Goal: Task Accomplishment & Management: Manage account settings

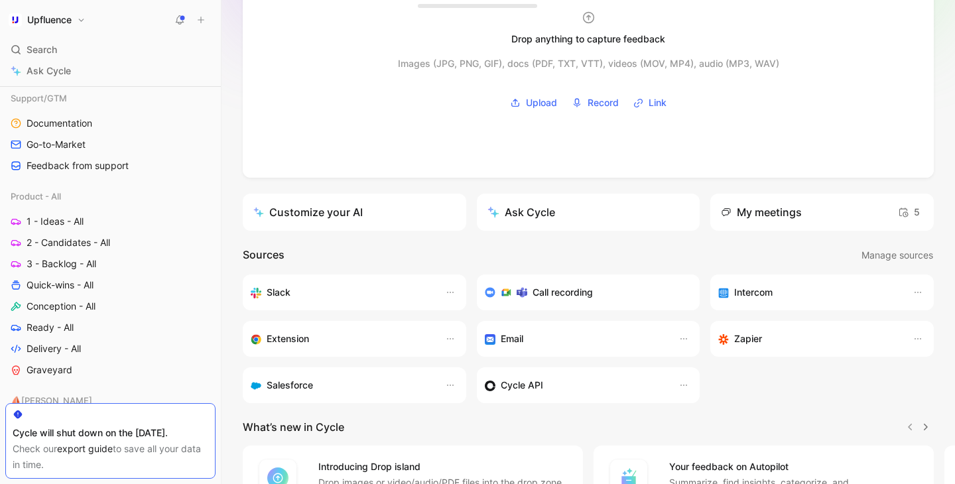
scroll to position [418, 0]
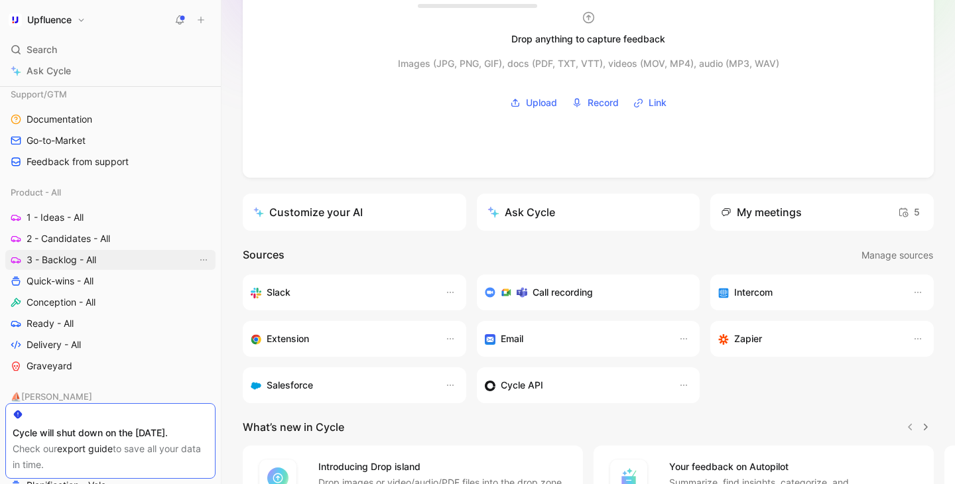
click at [107, 259] on link "3 - Backlog - All" at bounding box center [110, 260] width 210 height 20
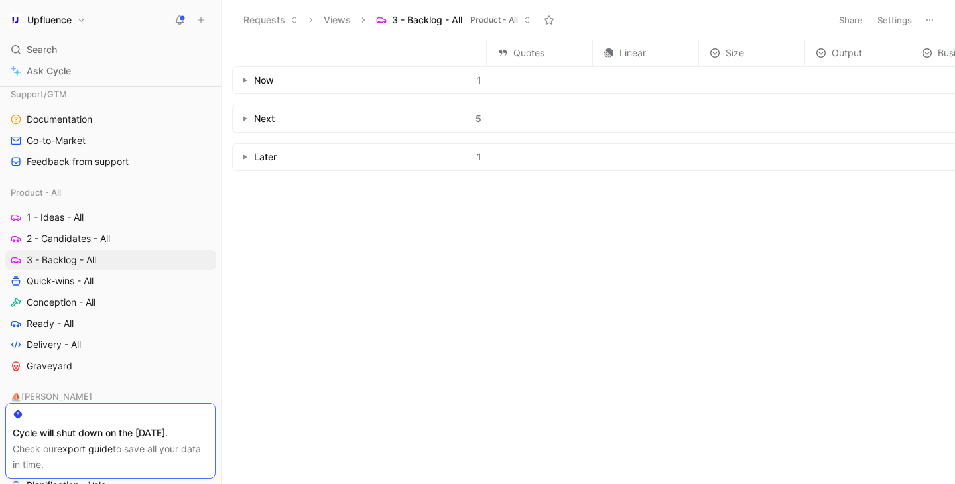
click at [239, 80] on button "button" at bounding box center [244, 80] width 13 height 13
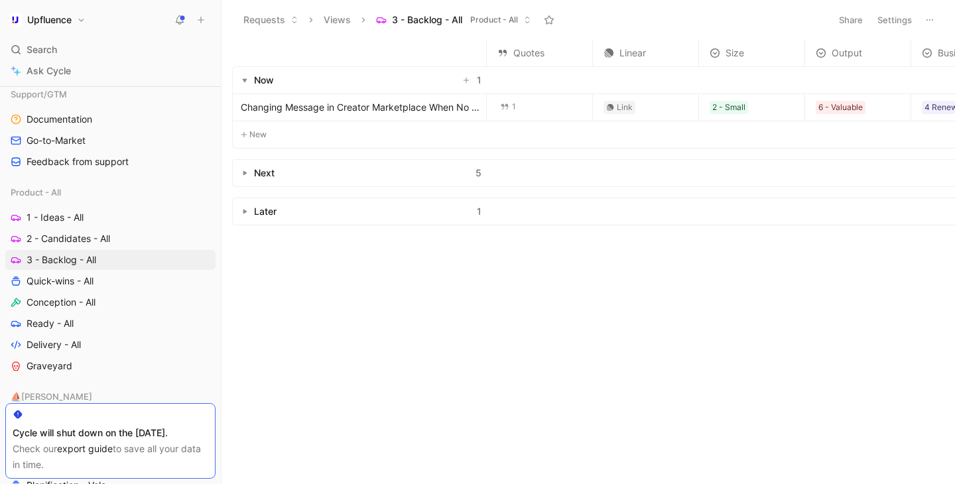
click at [239, 80] on button "button" at bounding box center [244, 80] width 13 height 13
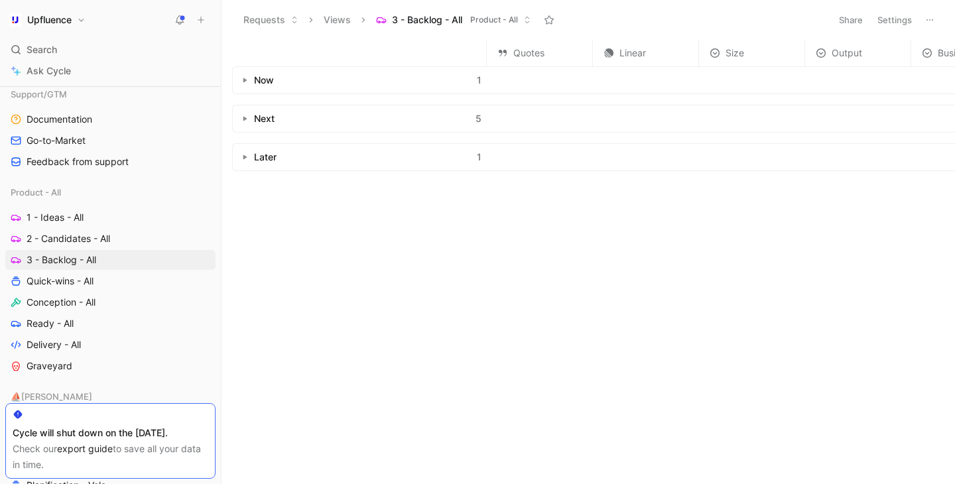
click at [239, 80] on button "button" at bounding box center [244, 80] width 13 height 13
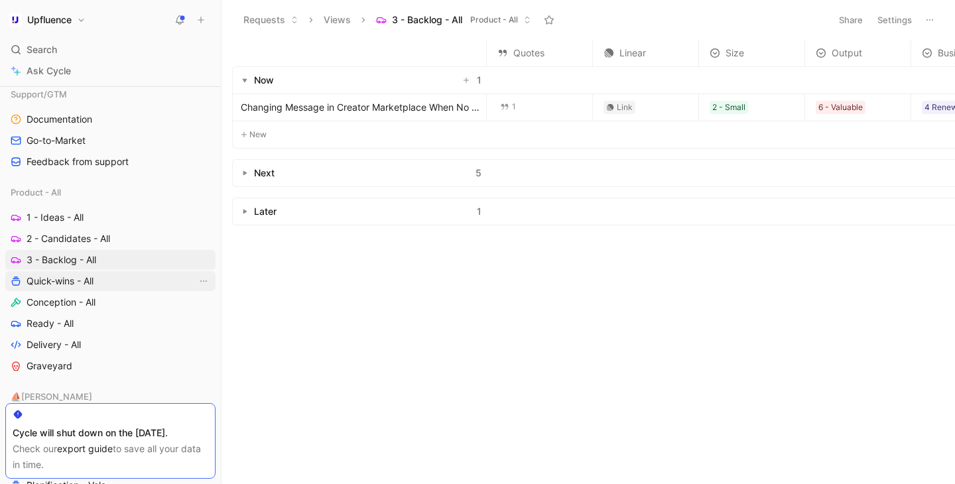
click at [98, 284] on link "Quick-wins - All" at bounding box center [110, 281] width 210 height 20
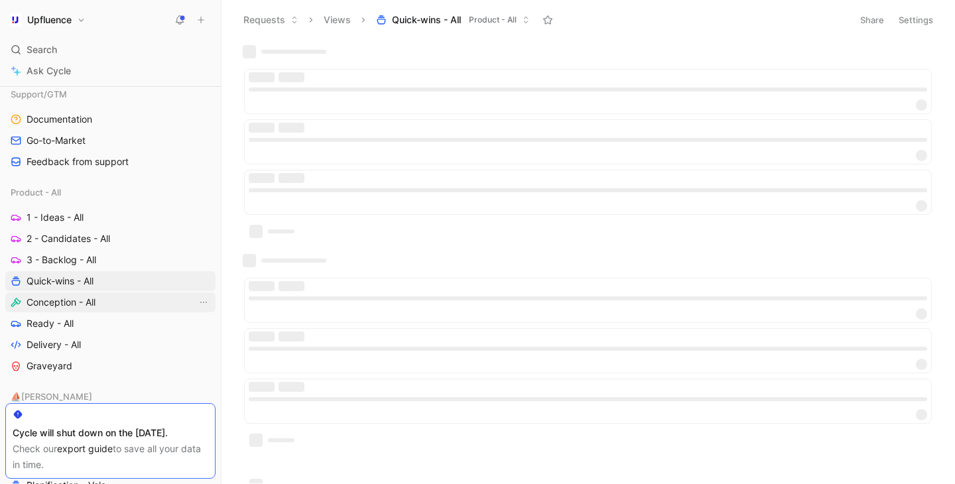
click at [89, 302] on span "Conception - All" at bounding box center [61, 302] width 69 height 13
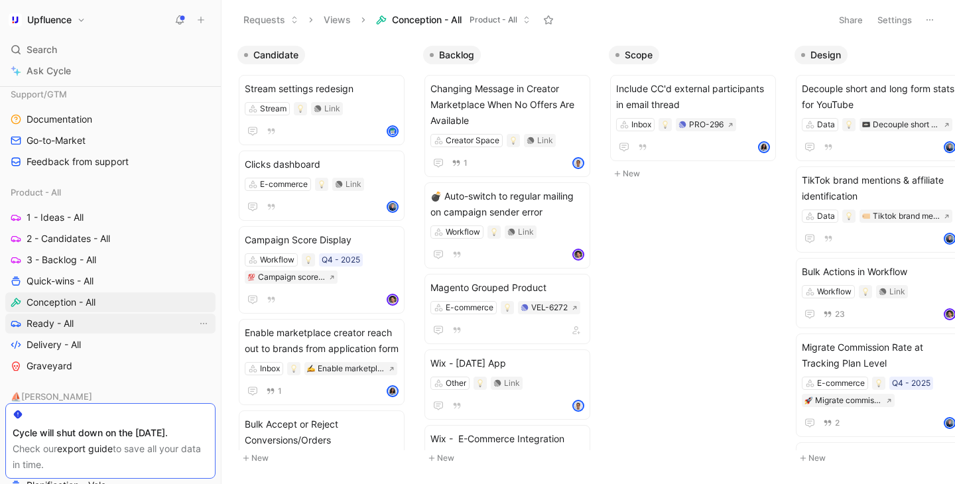
click at [113, 322] on link "Ready - All" at bounding box center [110, 324] width 210 height 20
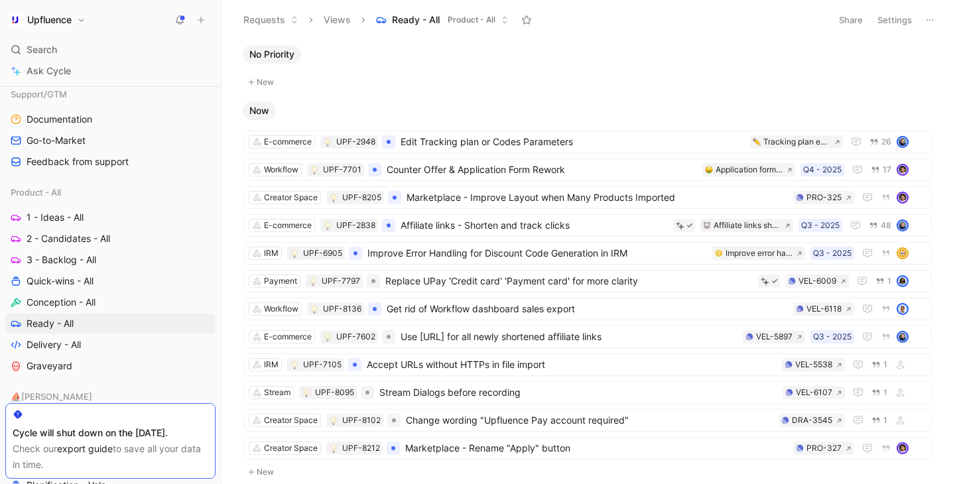
click at [462, 57] on div "No Priority" at bounding box center [587, 54] width 701 height 19
click at [455, 79] on button "New" at bounding box center [588, 82] width 690 height 16
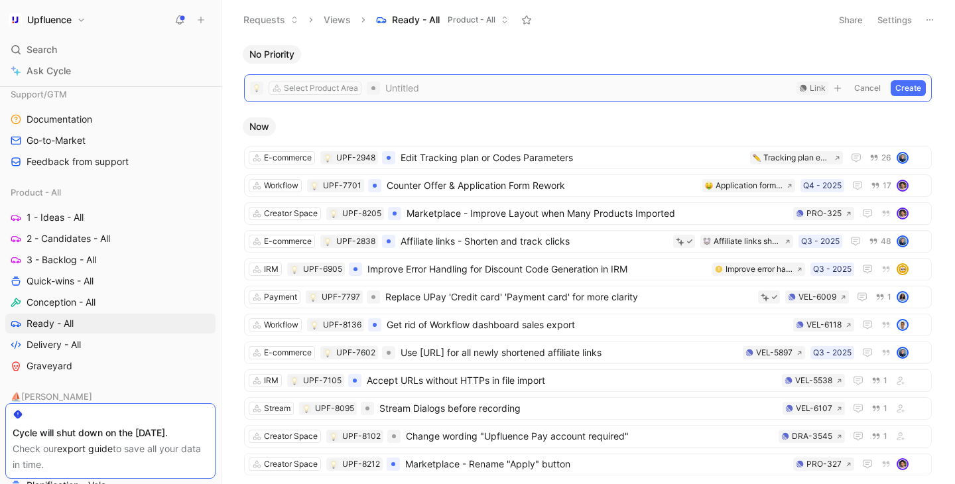
click at [859, 89] on button "Cancel" at bounding box center [867, 88] width 36 height 16
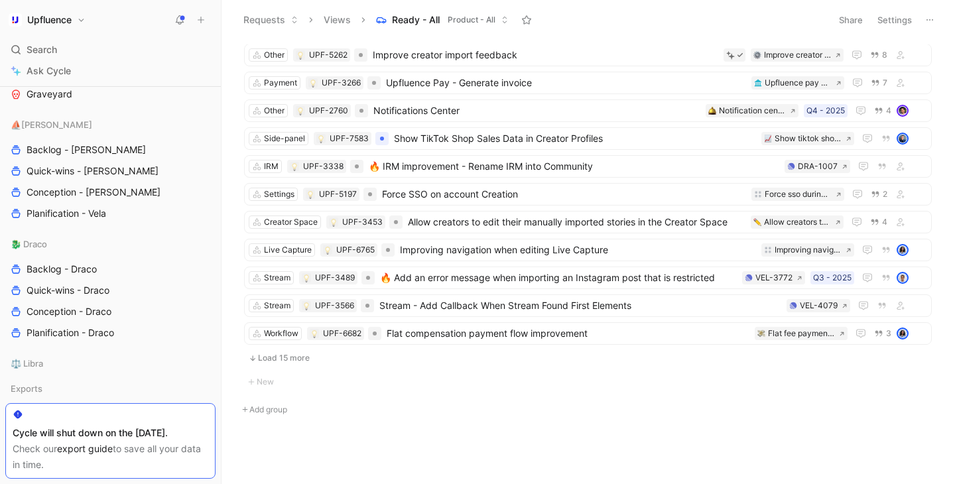
scroll to position [691, 0]
click at [92, 189] on span "Conception - [PERSON_NAME]" at bounding box center [94, 190] width 134 height 13
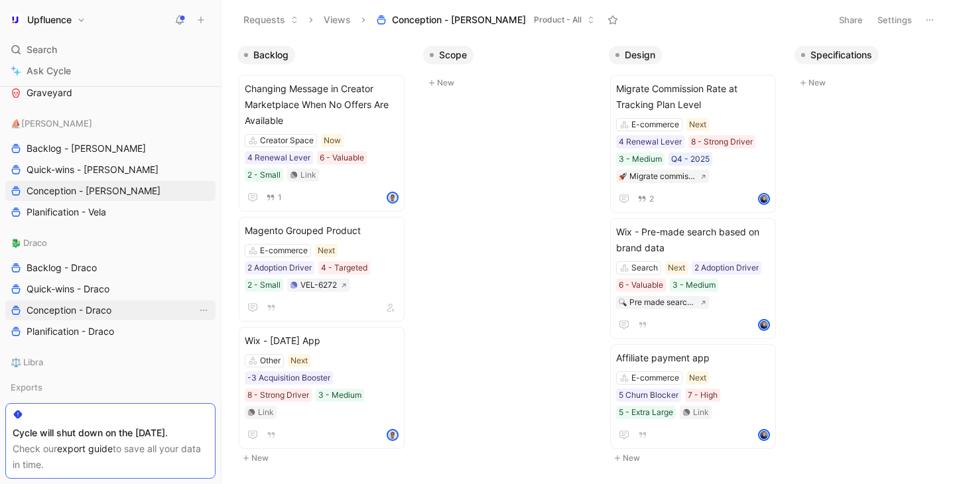
click at [95, 316] on span "Conception - Draco" at bounding box center [69, 310] width 85 height 13
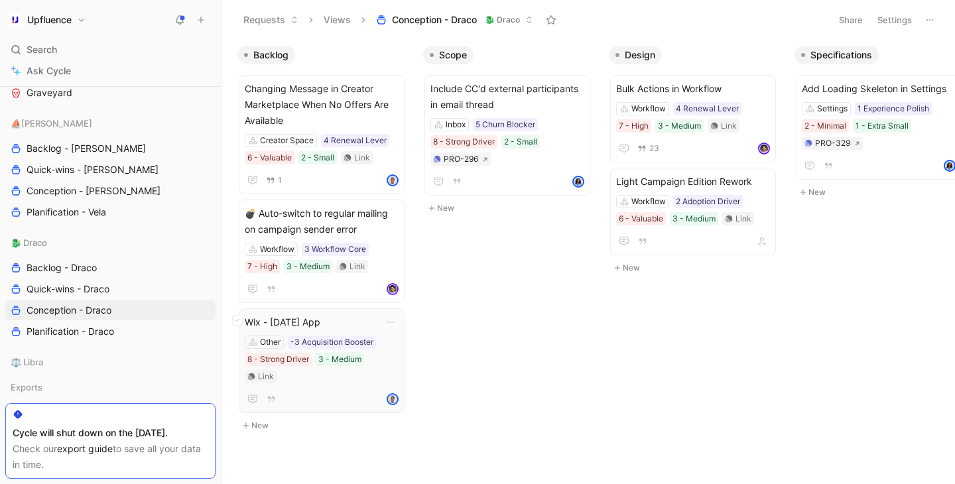
click at [398, 336] on div "Other -3 Acquisition Booster 8 - Strong Driver 3 - Medium Link" at bounding box center [322, 359] width 154 height 48
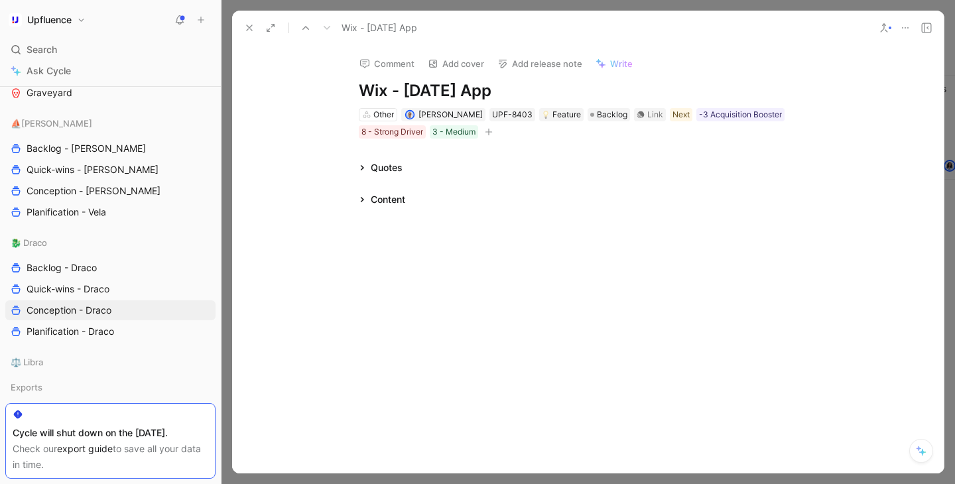
click at [404, 199] on div "Content" at bounding box center [388, 200] width 34 height 16
click at [85, 292] on span "Quick-wins - Draco" at bounding box center [68, 288] width 83 height 13
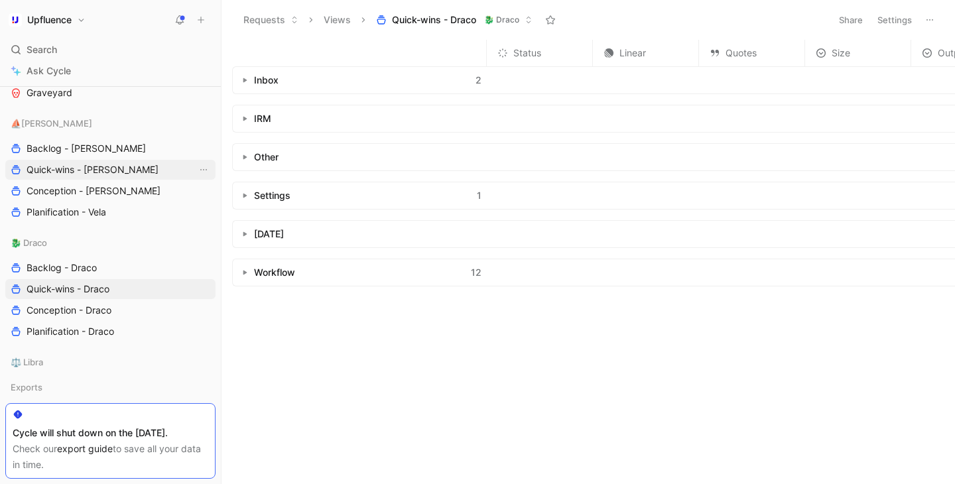
click at [96, 171] on span "Quick-wins - [PERSON_NAME]" at bounding box center [93, 169] width 132 height 13
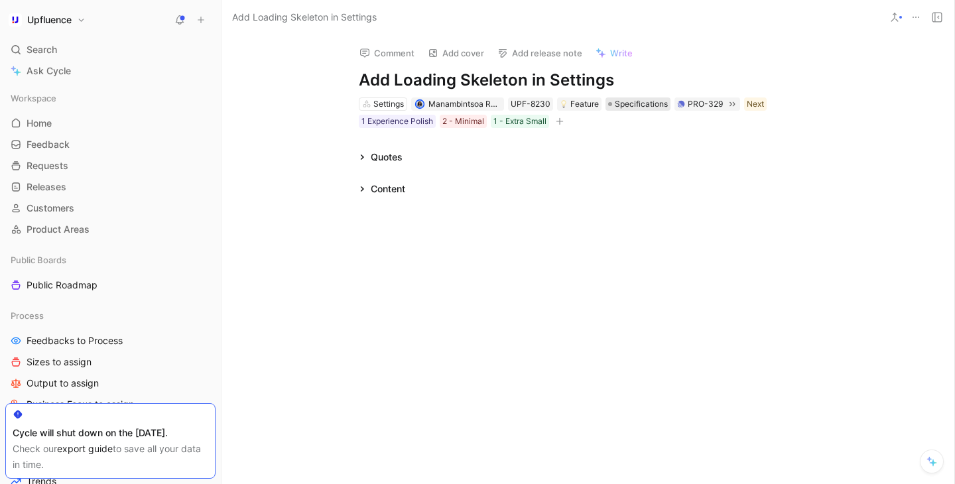
click at [637, 106] on span "Specifications" at bounding box center [641, 103] width 53 height 13
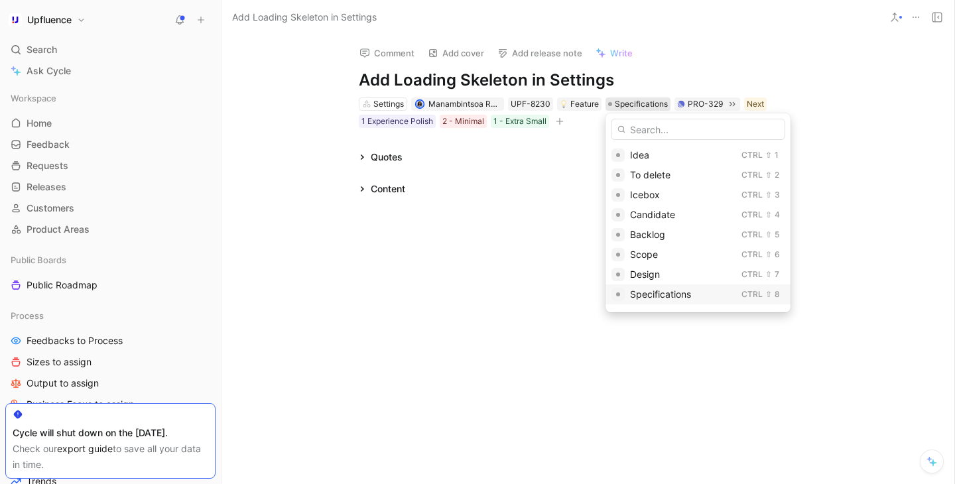
click at [656, 300] on div "Specifications" at bounding box center [683, 294] width 106 height 16
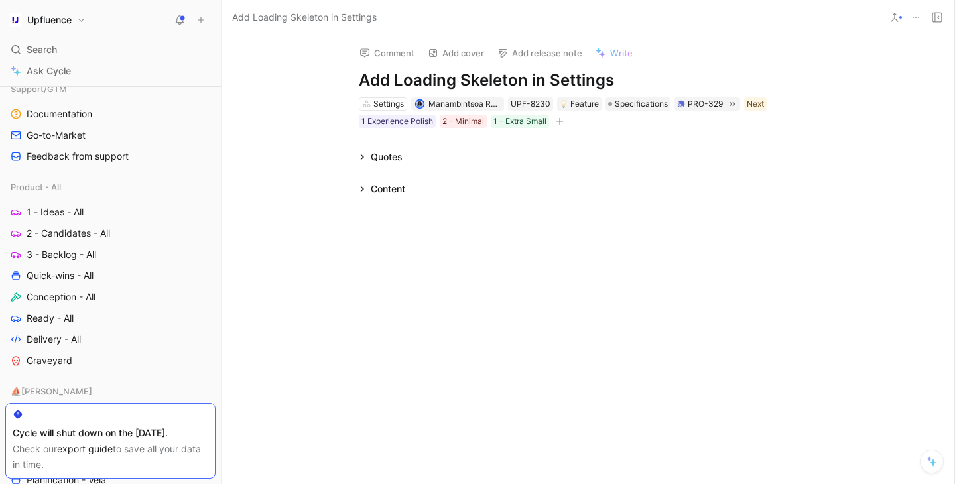
scroll to position [425, 0]
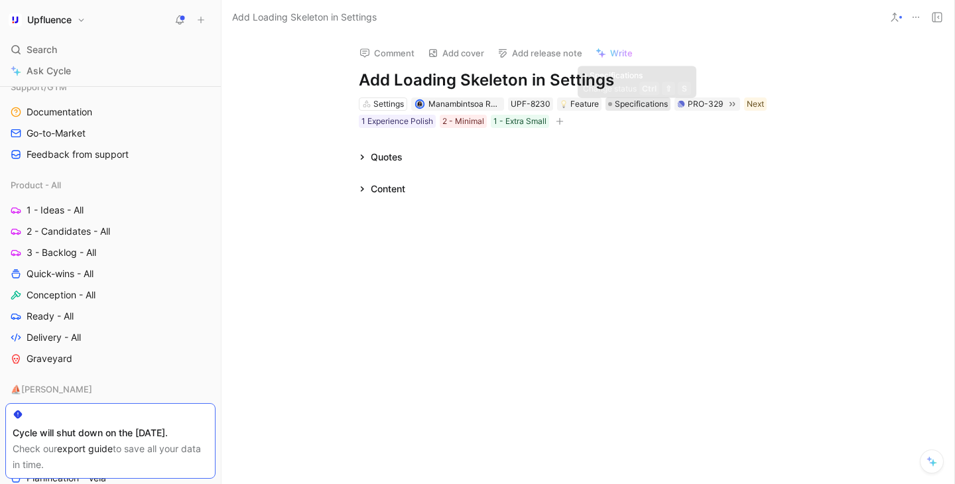
click at [640, 106] on span "Specifications" at bounding box center [641, 103] width 53 height 13
click at [78, 211] on span "1 - Ideas - All" at bounding box center [55, 210] width 57 height 13
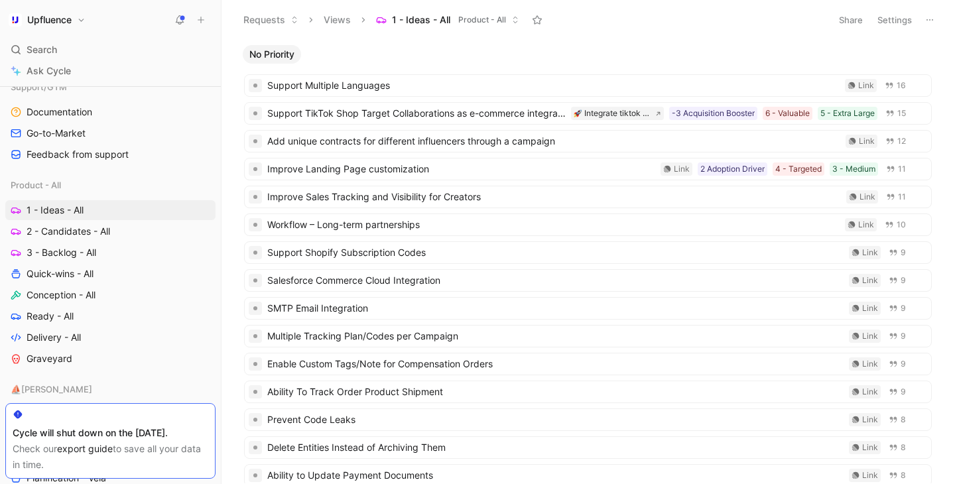
click at [63, 242] on div "Product - All 1 - Ideas - All 2 - Candidates - All 3 - Backlog - All Quick-wins…" at bounding box center [110, 272] width 210 height 194
click at [64, 236] on span "2 - Candidates - All" at bounding box center [69, 231] width 84 height 13
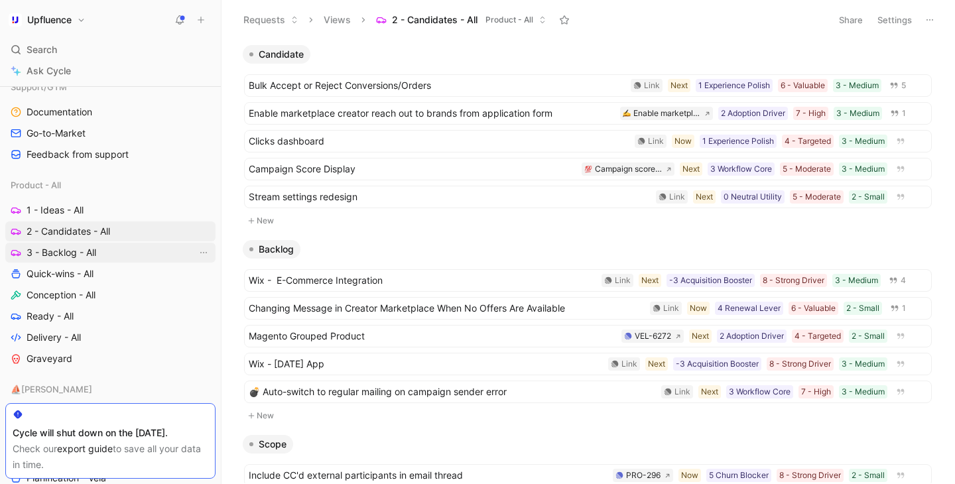
click at [111, 255] on link "3 - Backlog - All" at bounding box center [110, 253] width 210 height 20
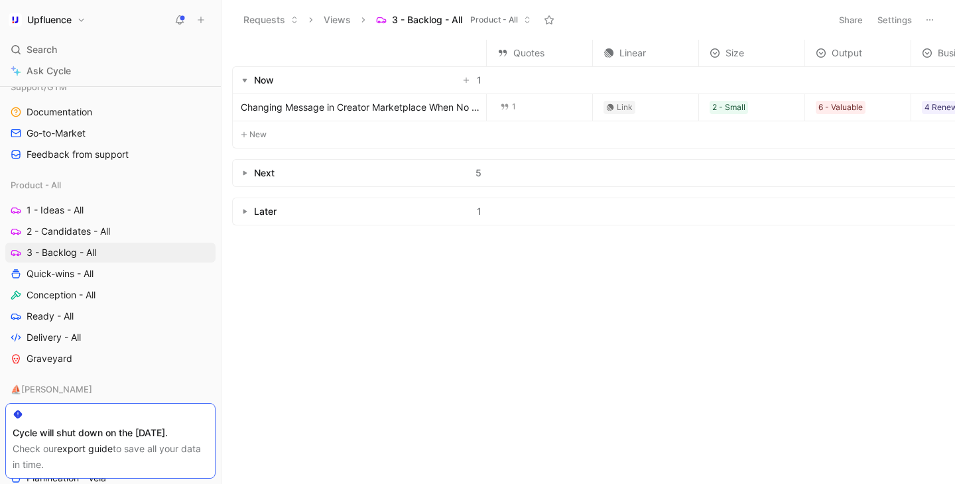
click at [240, 74] on button "button" at bounding box center [244, 80] width 13 height 13
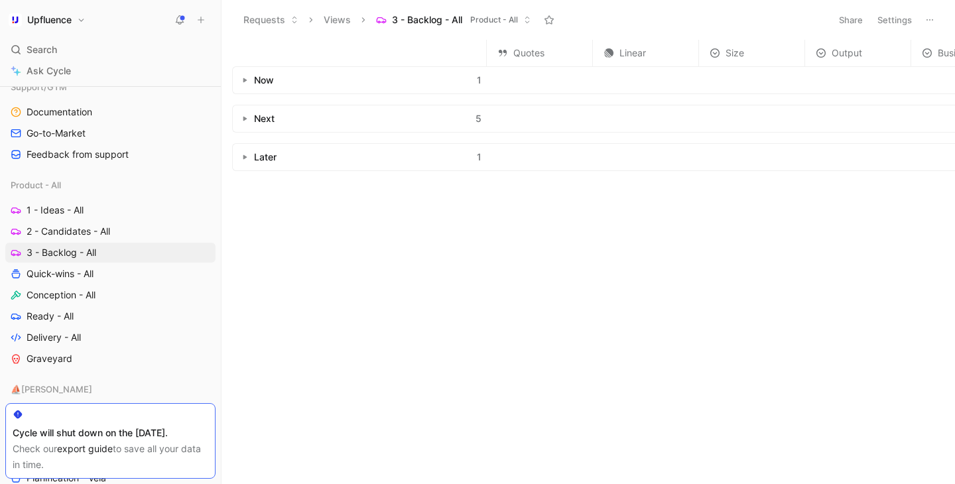
click at [243, 117] on use "button" at bounding box center [245, 119] width 4 height 5
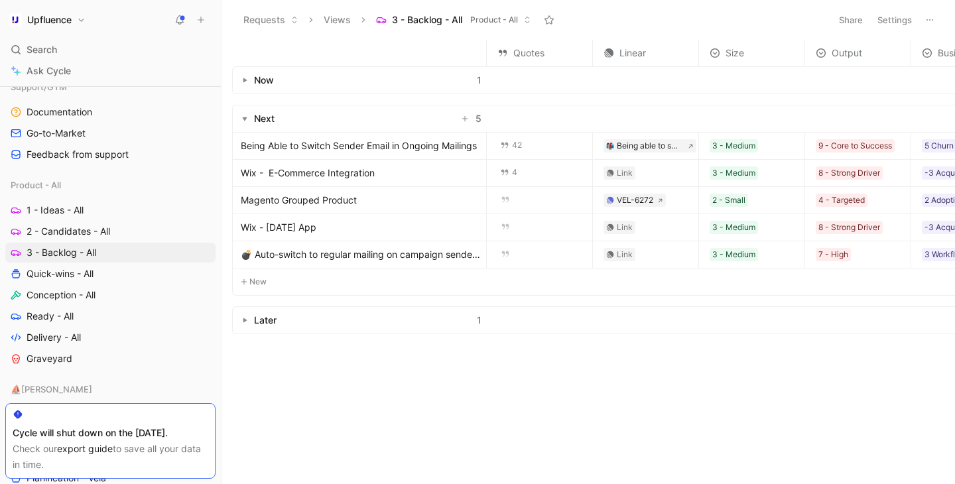
click at [243, 117] on use "button" at bounding box center [245, 119] width 5 height 4
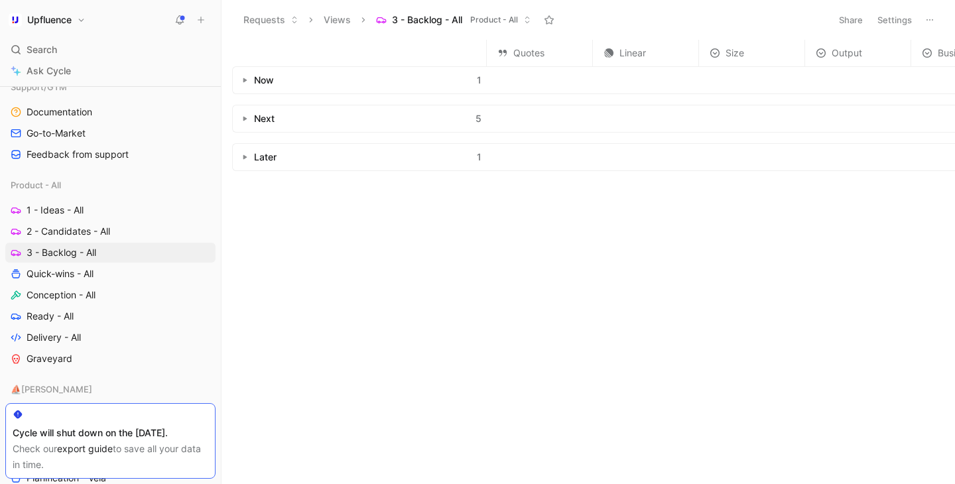
click at [243, 158] on use "button" at bounding box center [245, 157] width 4 height 5
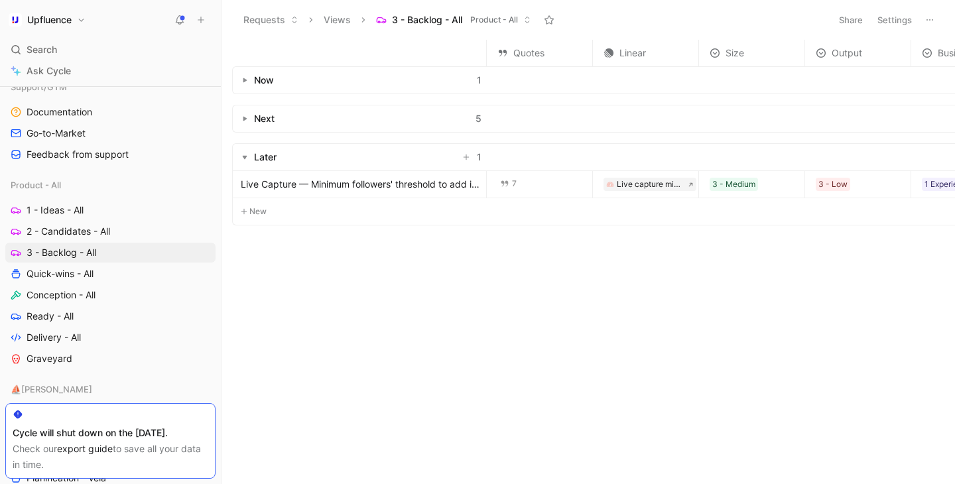
click at [243, 158] on icon "button" at bounding box center [244, 156] width 5 height 5
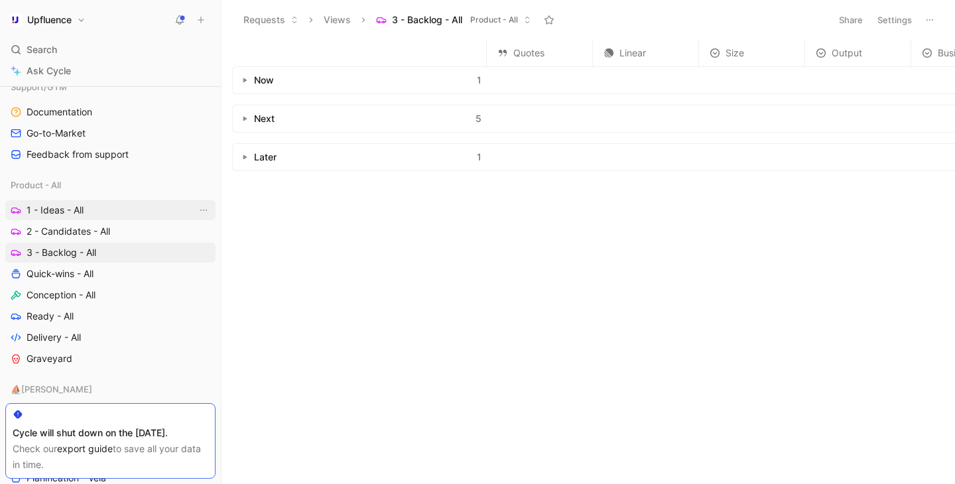
click at [116, 208] on link "1 - Ideas - All" at bounding box center [110, 210] width 210 height 20
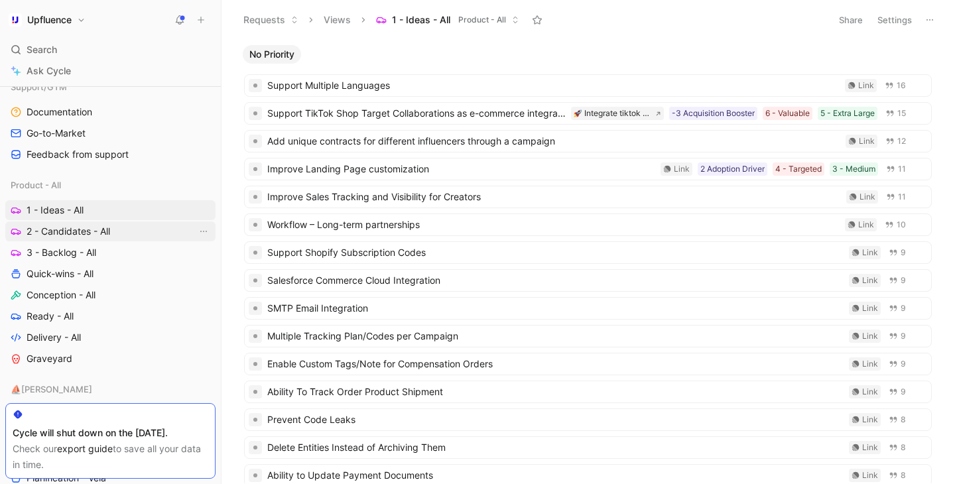
click at [127, 232] on link "2 - Candidates - All" at bounding box center [110, 231] width 210 height 20
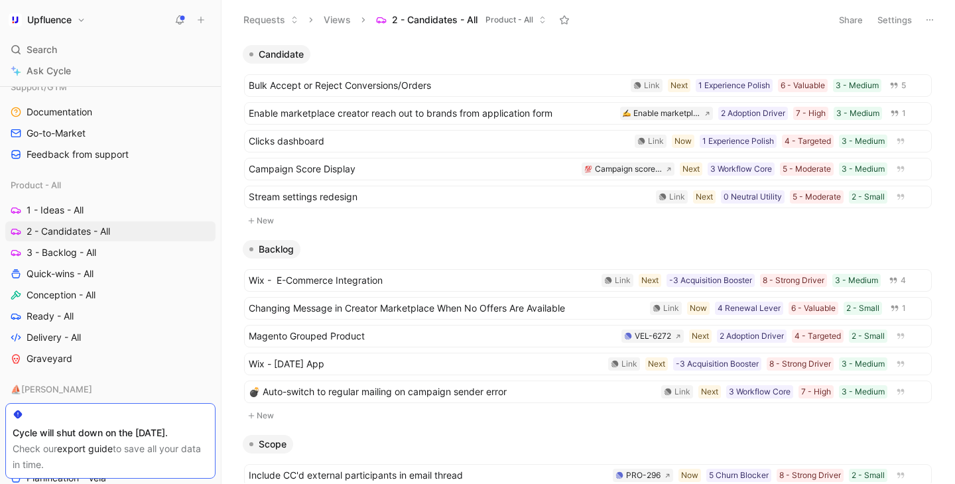
click at [115, 196] on div "Product - All 1 - Ideas - All 2 - Candidates - All 3 - Backlog - All Quick-wins…" at bounding box center [110, 272] width 210 height 194
click at [109, 203] on link "1 - Ideas - All" at bounding box center [110, 210] width 210 height 20
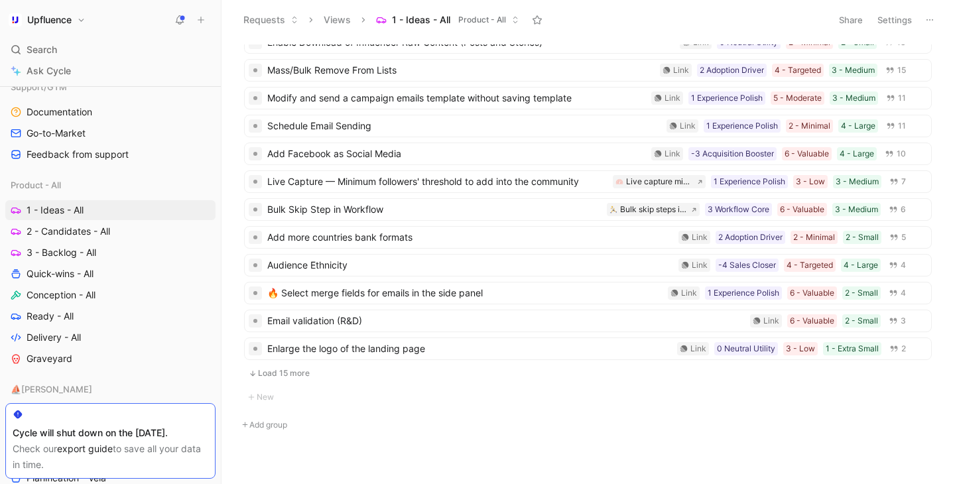
scroll to position [1249, 0]
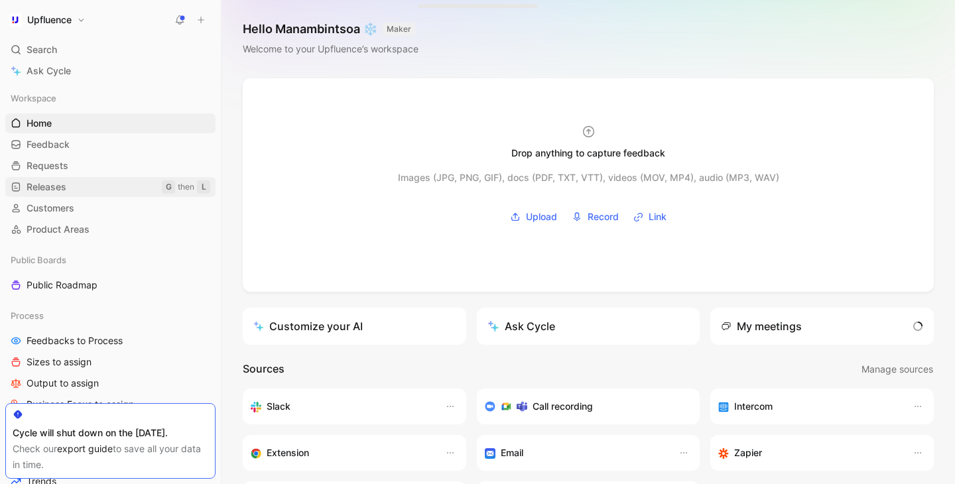
click at [89, 184] on link "Releases G then L" at bounding box center [110, 187] width 210 height 20
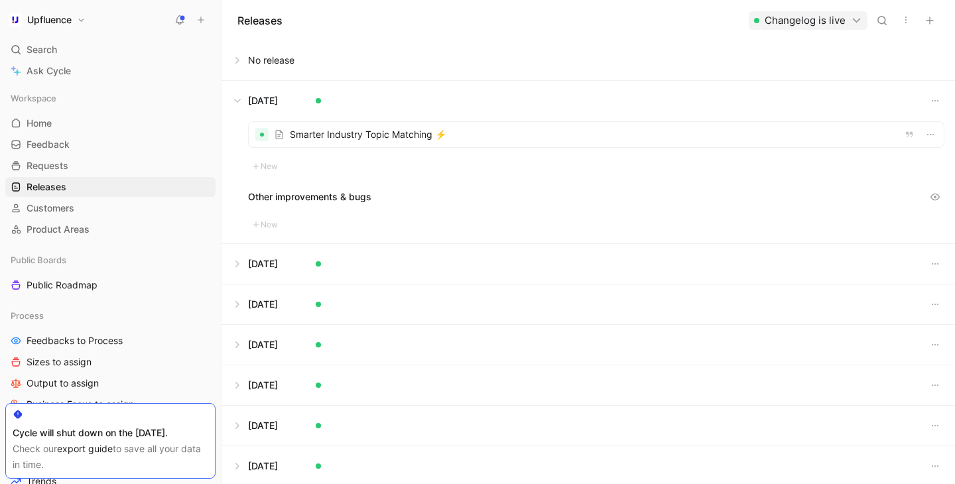
click at [246, 62] on button at bounding box center [588, 60] width 732 height 40
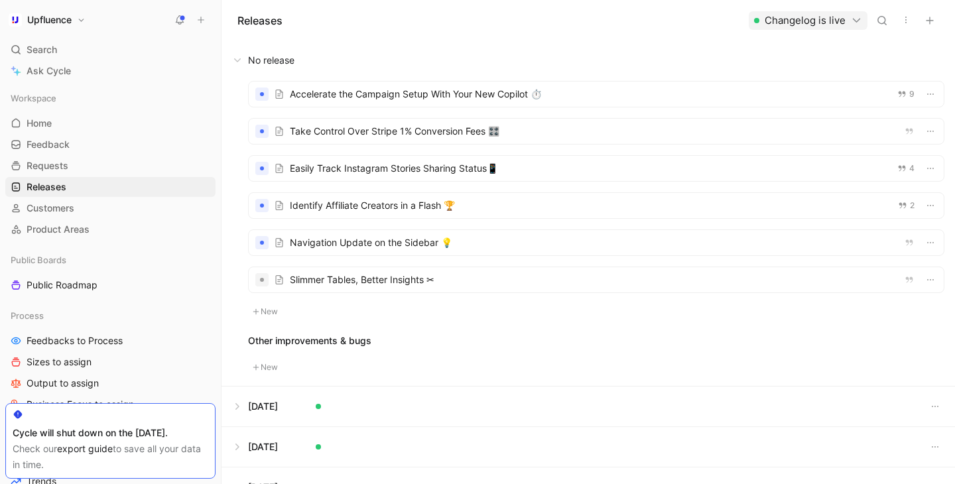
click at [463, 286] on div at bounding box center [596, 279] width 695 height 25
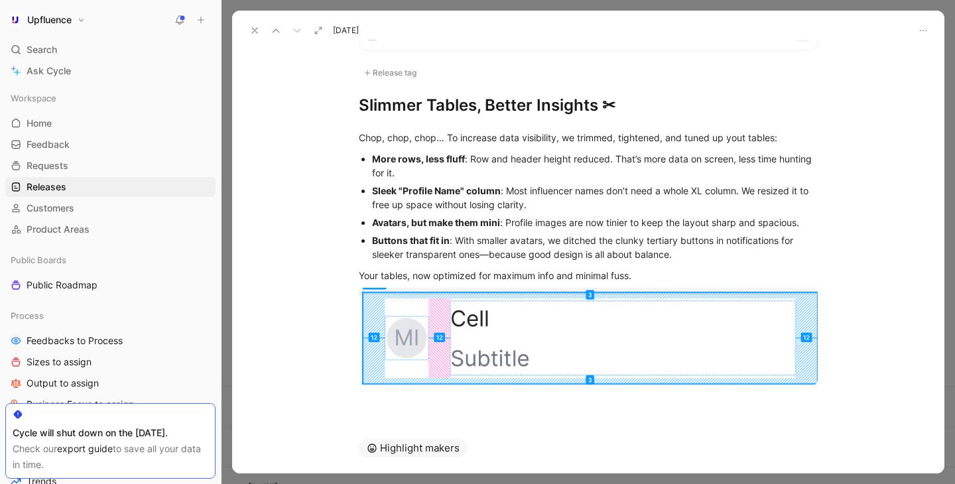
scroll to position [39, 0]
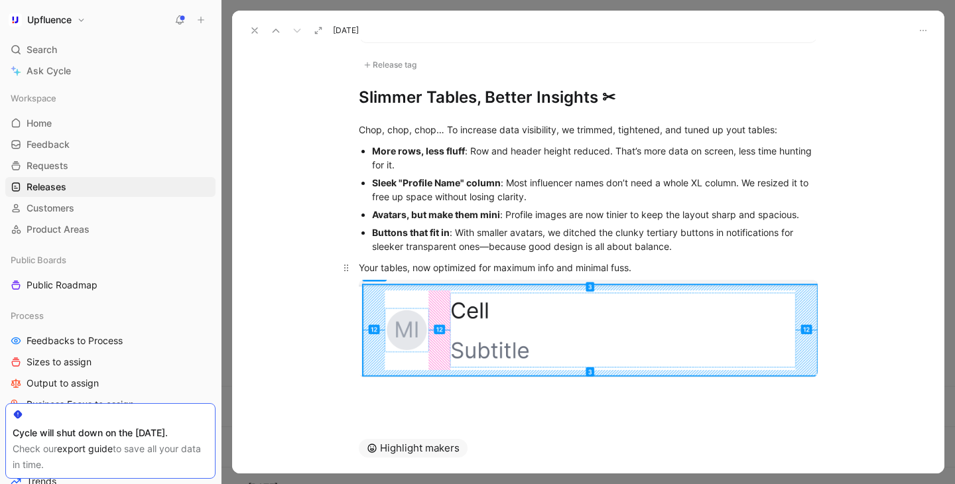
click at [683, 275] on p "Your tables, now optimized for maximum info and minimal fuss." at bounding box center [587, 268] width 509 height 22
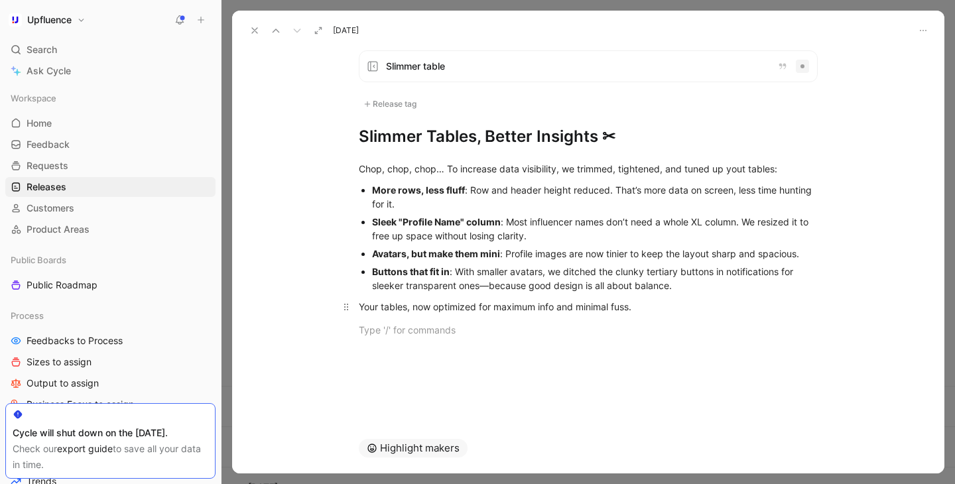
scroll to position [0, 0]
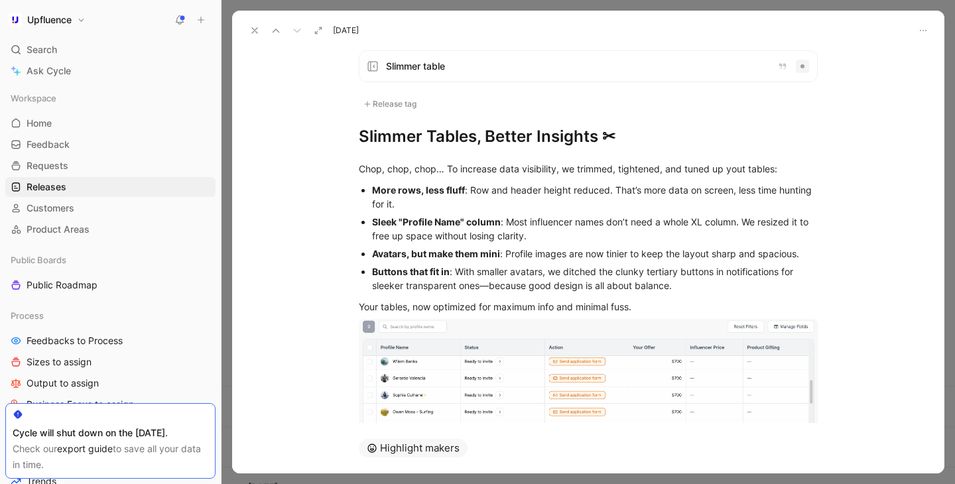
click at [500, 204] on div "More rows, less fluff : Row and header height reduced. That’s more data on scre…" at bounding box center [595, 197] width 446 height 28
click at [560, 237] on div "Sleek "Profile Name" column : Most influencer names don’t need a whole XL colum…" at bounding box center [595, 229] width 446 height 28
click at [567, 229] on div "Sleek "Profile Name" column : Most influencer names don’t need a whole XL colum…" at bounding box center [595, 229] width 446 height 28
click at [692, 223] on div "Sleek "Profile Name" column : Most influencer names don’t need a whole XL colum…" at bounding box center [595, 229] width 446 height 28
click at [663, 226] on div "Sleek "Profile Name" column : Most influencer names don’t need a whole XL colum…" at bounding box center [595, 229] width 446 height 28
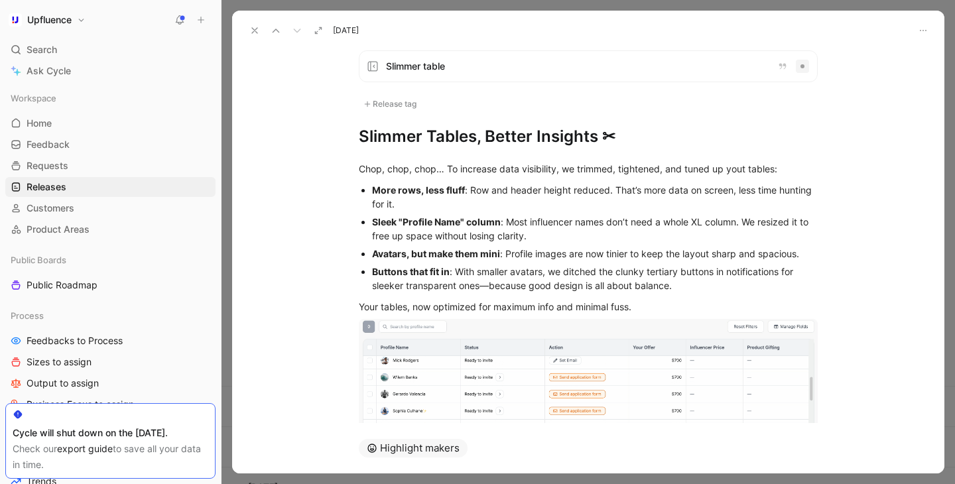
click at [793, 223] on div "Sleek "Profile Name" column : Most influencer names don’t need a whole XL colum…" at bounding box center [595, 229] width 446 height 28
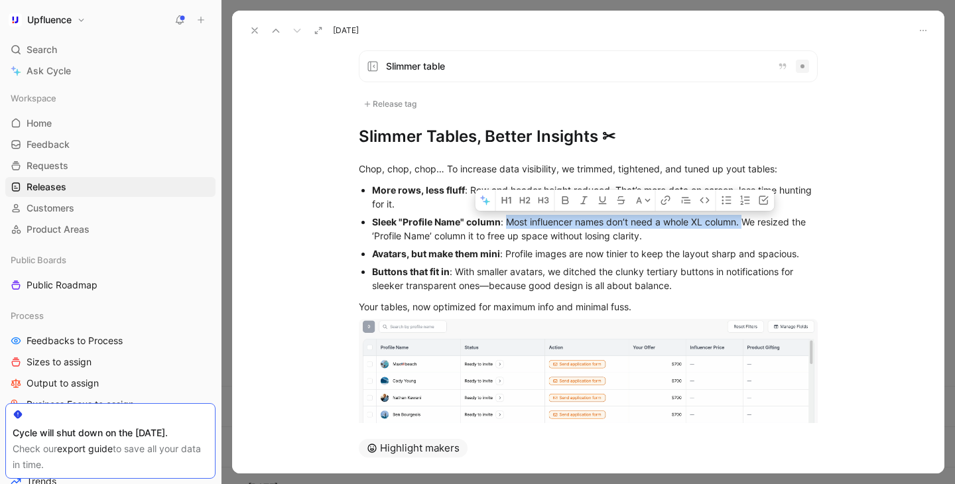
drag, startPoint x: 746, startPoint y: 224, endPoint x: 507, endPoint y: 221, distance: 238.7
click at [507, 221] on div "Sleek "Profile Name" column : Most influencer names don’t need a whole XL colum…" at bounding box center [595, 229] width 446 height 28
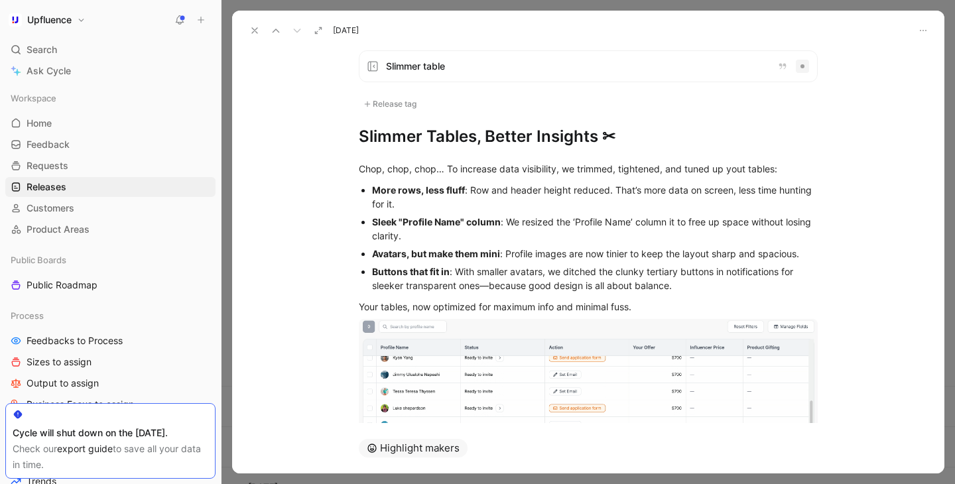
click at [622, 232] on div "Sleek "Profile Name" column : We resized the ‘Profile Name’ column it to free u…" at bounding box center [595, 229] width 446 height 28
click at [674, 225] on div "Sleek "Profile Name" column : We resized the ‘Profile Name’ column it to free u…" at bounding box center [595, 229] width 446 height 28
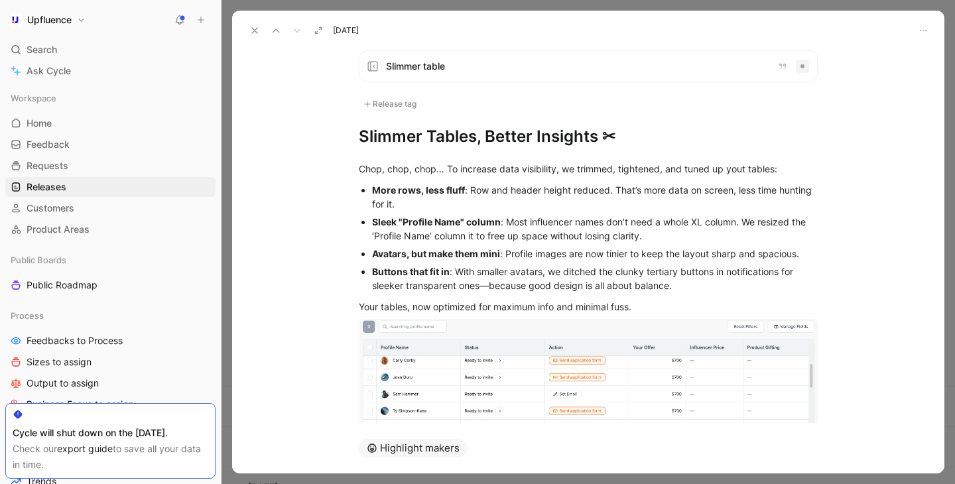
click at [473, 237] on div "Sleek "Profile Name" column : Most influencer names don’t need a whole XL colum…" at bounding box center [595, 229] width 446 height 28
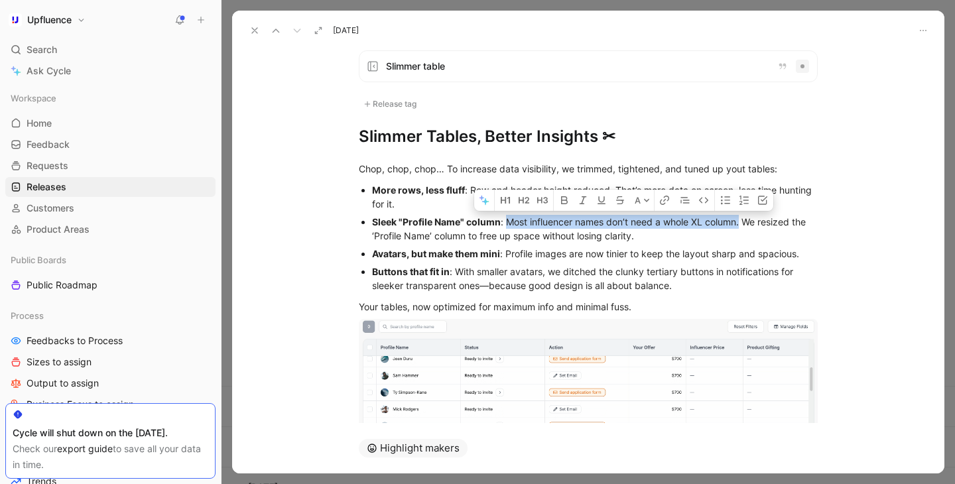
drag, startPoint x: 507, startPoint y: 223, endPoint x: 743, endPoint y: 222, distance: 236.0
click at [743, 222] on div "Sleek "Profile Name" column : Most influencer names don’t need a whole XL colum…" at bounding box center [595, 229] width 446 height 28
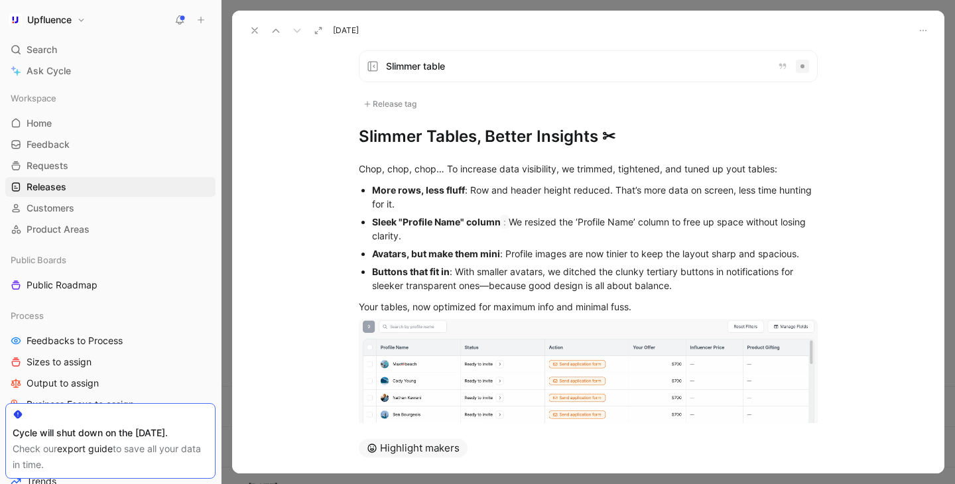
click at [684, 224] on div "Sleek "Profile Name" column : We resized the ‘Profile Name’ column to free up s…" at bounding box center [595, 229] width 446 height 28
drag, startPoint x: 729, startPoint y: 224, endPoint x: 739, endPoint y: 224, distance: 9.9
click at [739, 224] on div "Sleek "Profile Name" column : We resized the ‘Profile Name’ column as well. Fre…" at bounding box center [595, 229] width 446 height 28
click at [512, 236] on div "Sleek "Profile Name" column : We resized the ‘Profile Name’ column as well. Fre…" at bounding box center [595, 229] width 446 height 28
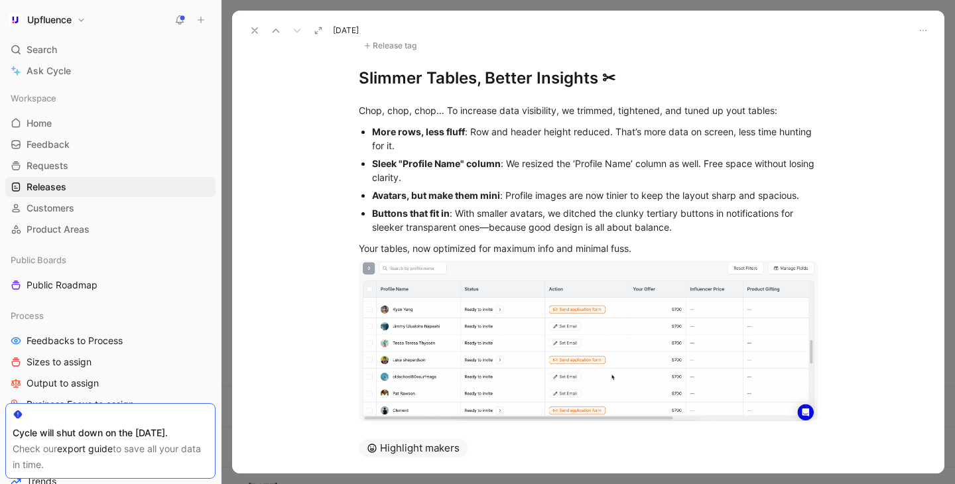
scroll to position [65, 0]
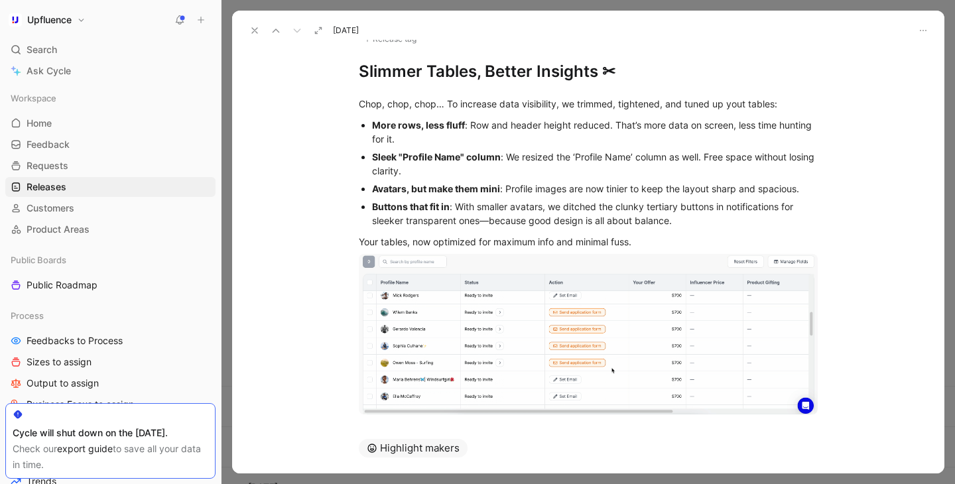
click at [686, 228] on p "Buttons that fit in : With smaller avatars, we ditched the clunky tertiary butt…" at bounding box center [595, 214] width 446 height 32
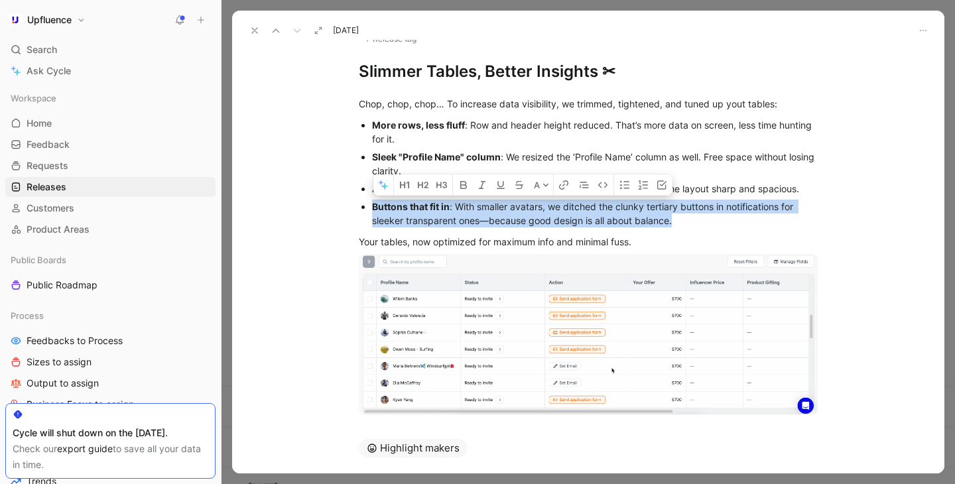
drag, startPoint x: 688, startPoint y: 225, endPoint x: 365, endPoint y: 202, distance: 323.1
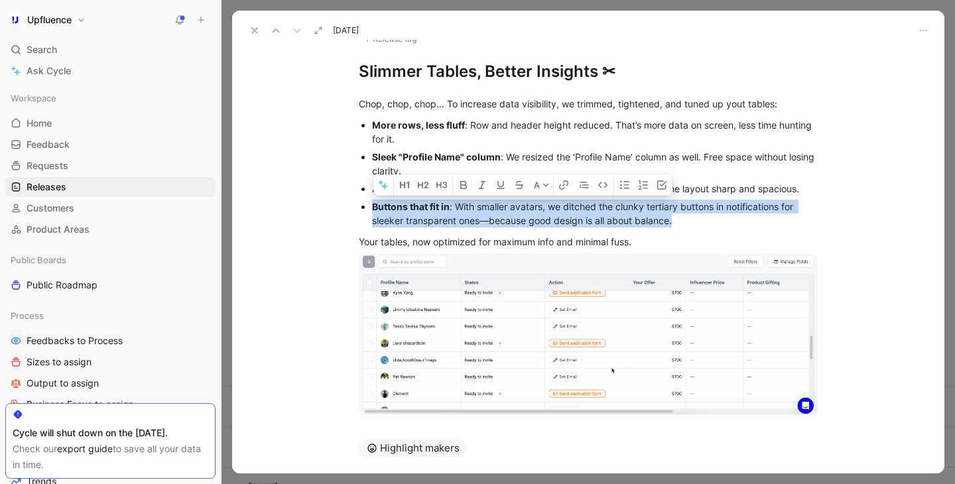
click at [372, 202] on li "Buttons that fit in : With smaller avatars, we ditched the clunky tertiary butt…" at bounding box center [595, 214] width 446 height 32
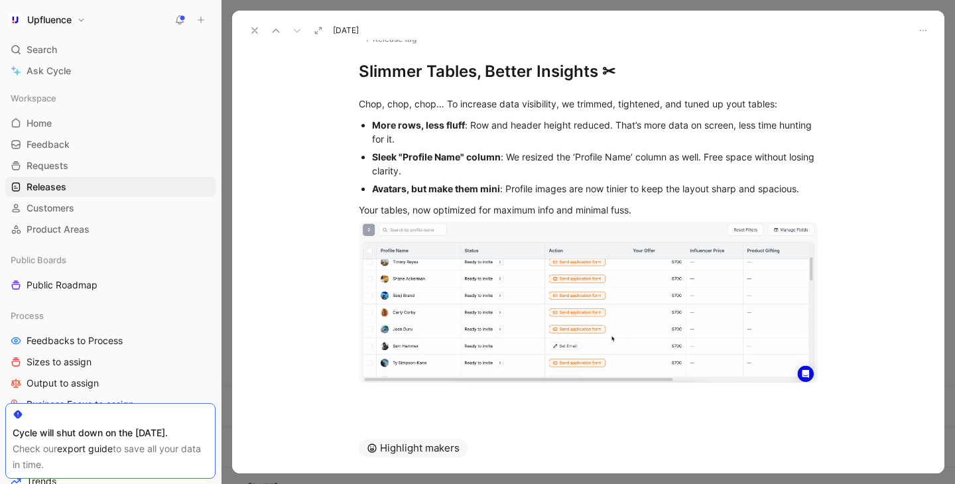
click at [253, 33] on icon at bounding box center [254, 30] width 11 height 11
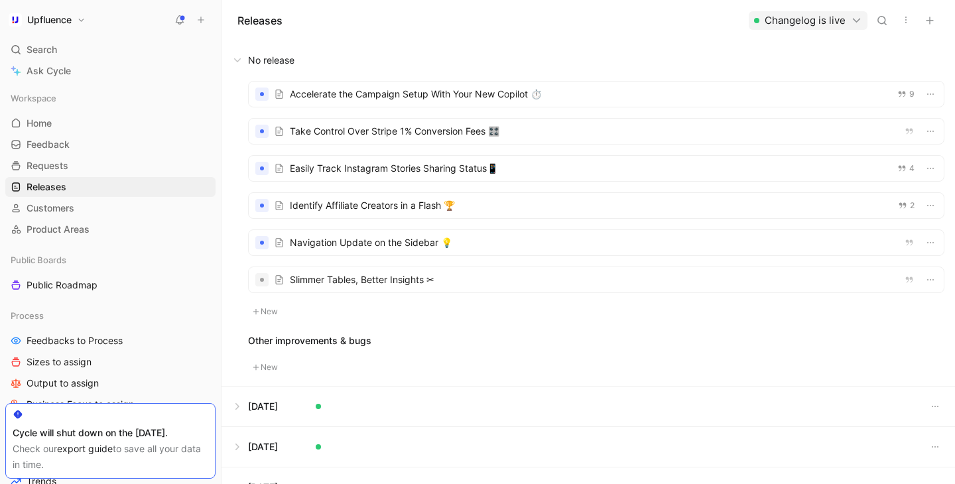
click at [427, 283] on div at bounding box center [596, 279] width 695 height 25
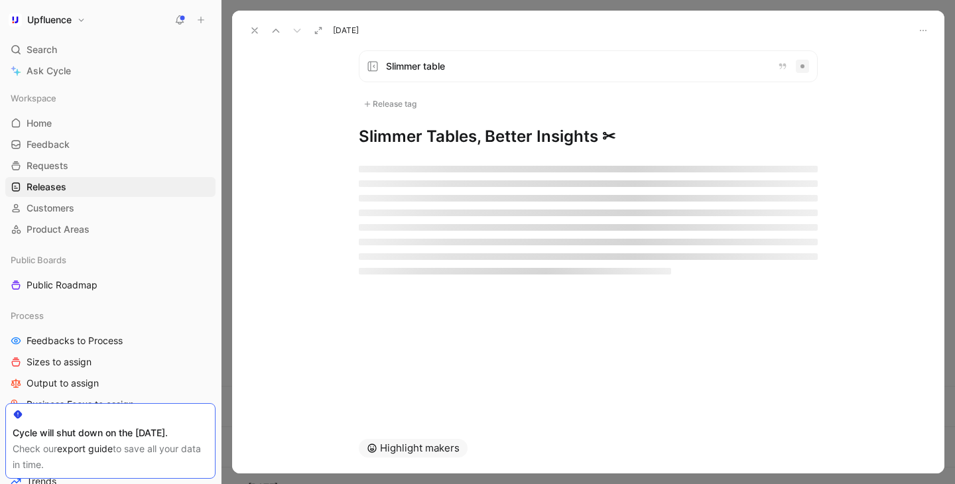
click at [427, 283] on div at bounding box center [588, 220] width 459 height 146
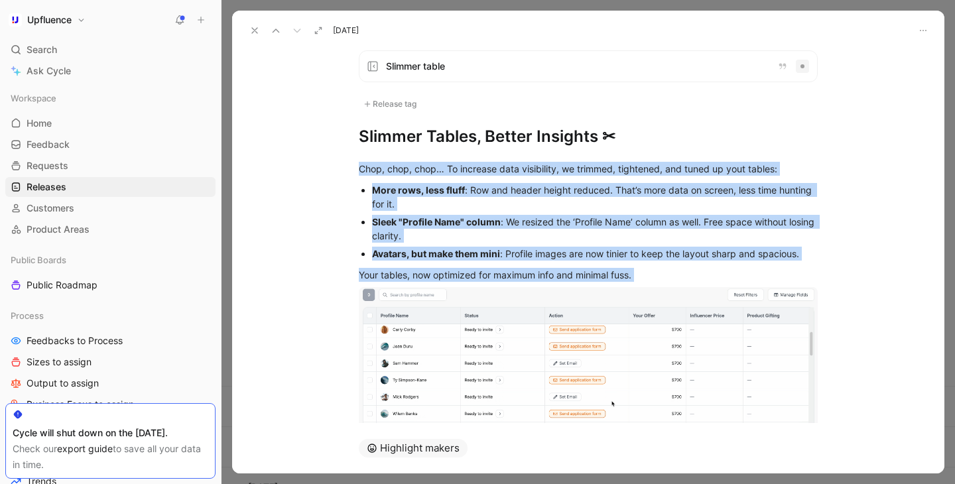
click at [252, 28] on use at bounding box center [254, 30] width 5 height 5
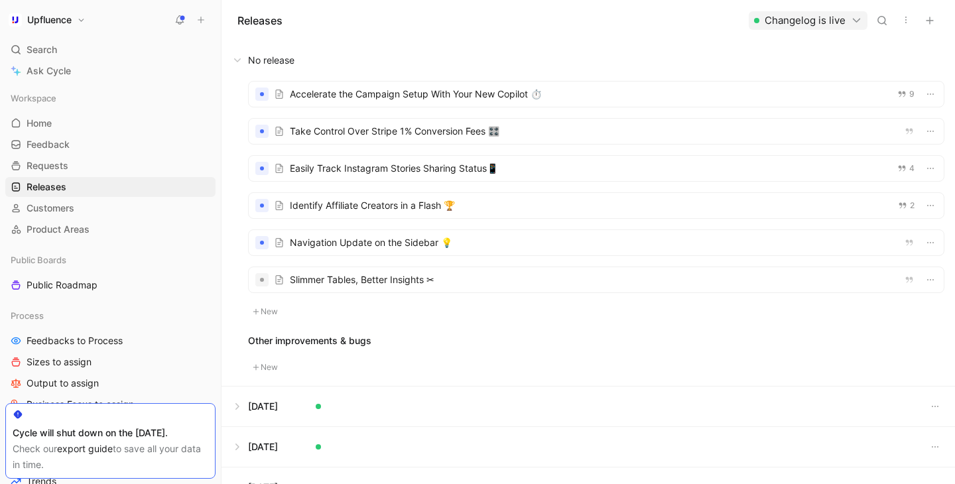
click at [487, 62] on button at bounding box center [588, 60] width 732 height 40
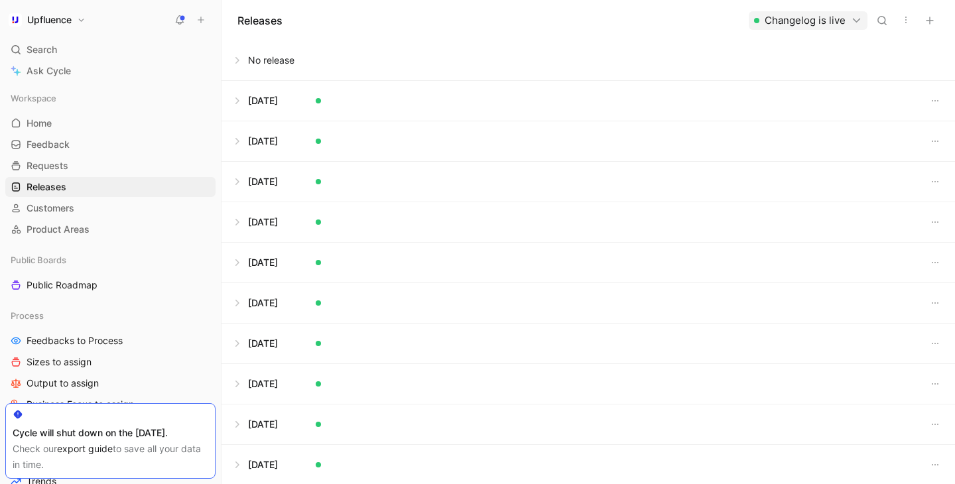
click at [452, 61] on button at bounding box center [588, 60] width 732 height 40
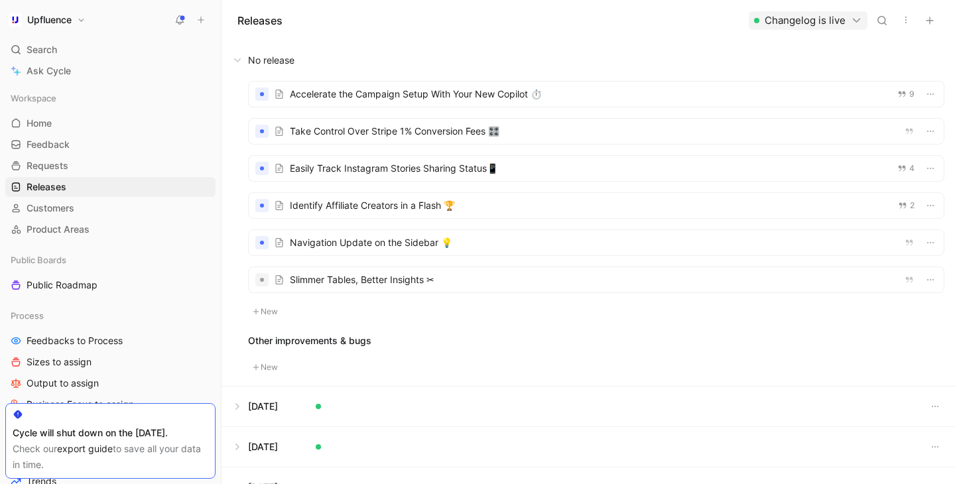
click at [383, 271] on div at bounding box center [596, 279] width 695 height 25
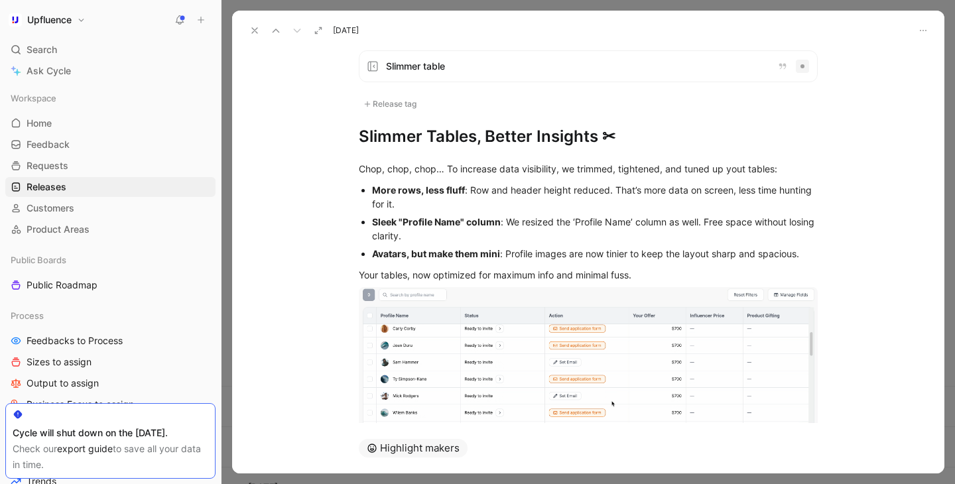
click at [385, 103] on div "Release tag" at bounding box center [390, 104] width 62 height 16
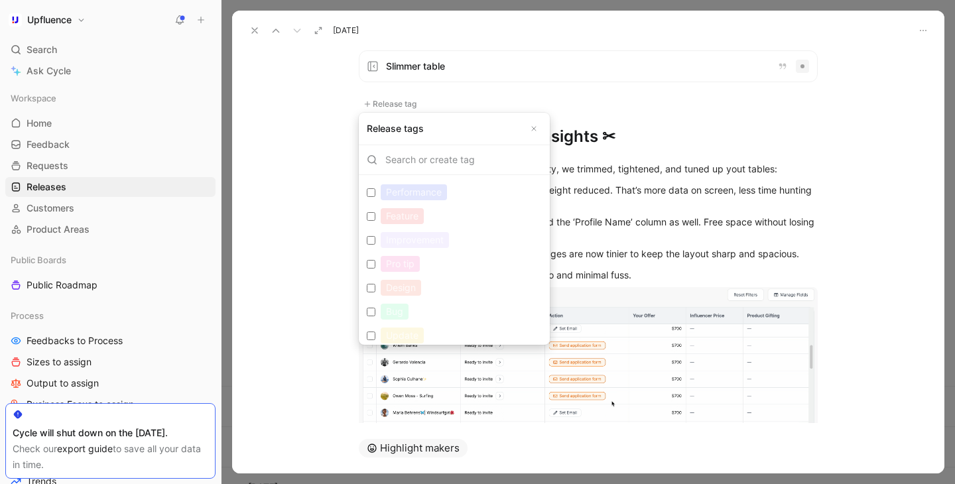
click at [410, 334] on div "Update" at bounding box center [402, 336] width 43 height 16
click at [375, 334] on input "Update Edit" at bounding box center [371, 336] width 9 height 9
checkbox input "true"
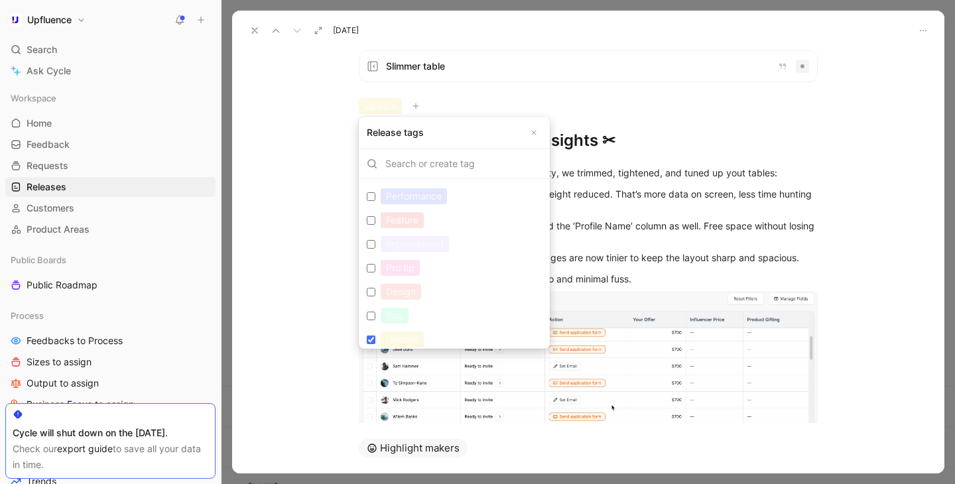
click at [433, 245] on div "Improvement" at bounding box center [415, 244] width 68 height 16
click at [375, 245] on input "Improvement Edit" at bounding box center [371, 244] width 9 height 9
checkbox input "true"
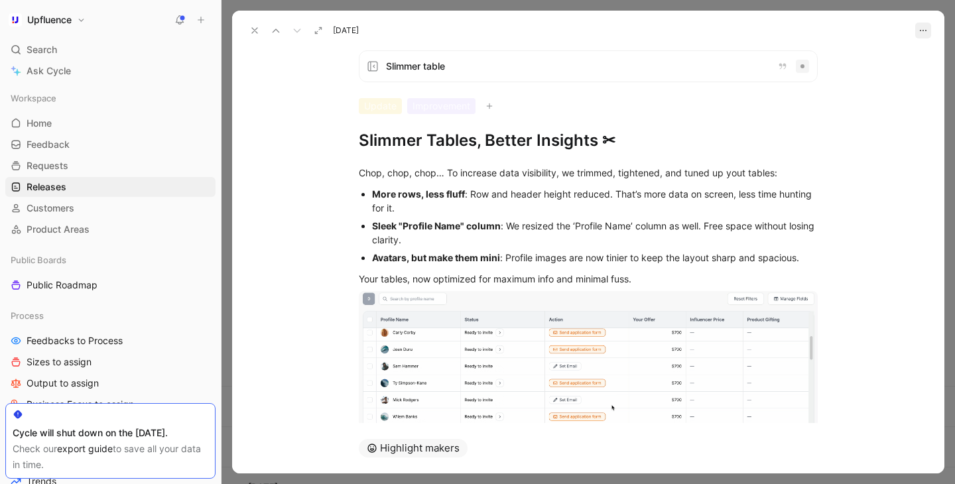
click at [918, 31] on icon "button" at bounding box center [923, 30] width 11 height 11
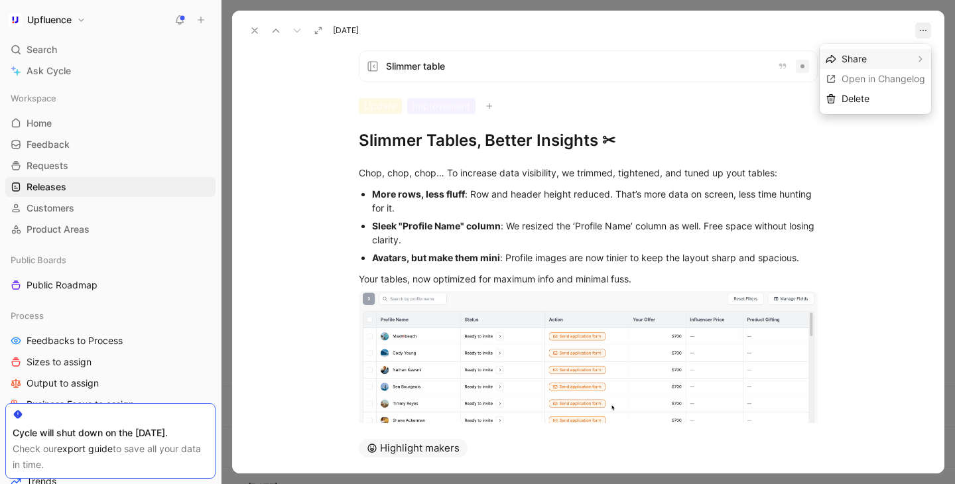
click at [918, 31] on icon "button" at bounding box center [923, 30] width 11 height 11
click at [923, 29] on icon "button" at bounding box center [923, 30] width 11 height 11
click at [886, 54] on div "Share" at bounding box center [875, 59] width 69 height 16
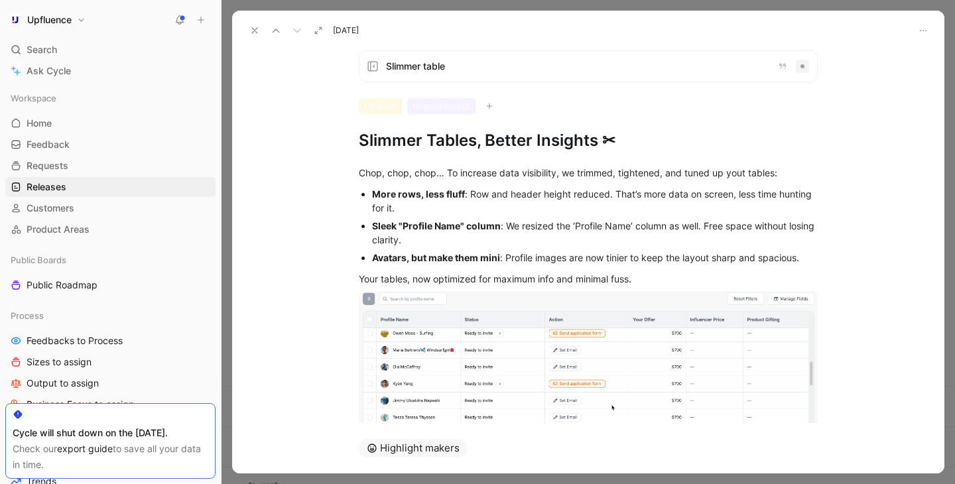
click at [256, 27] on icon at bounding box center [254, 30] width 11 height 11
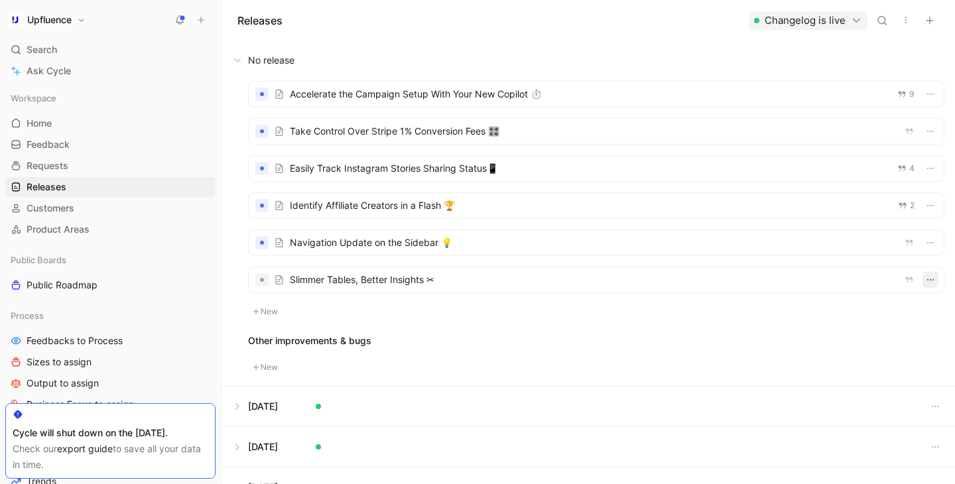
click at [932, 277] on icon "button" at bounding box center [930, 279] width 11 height 11
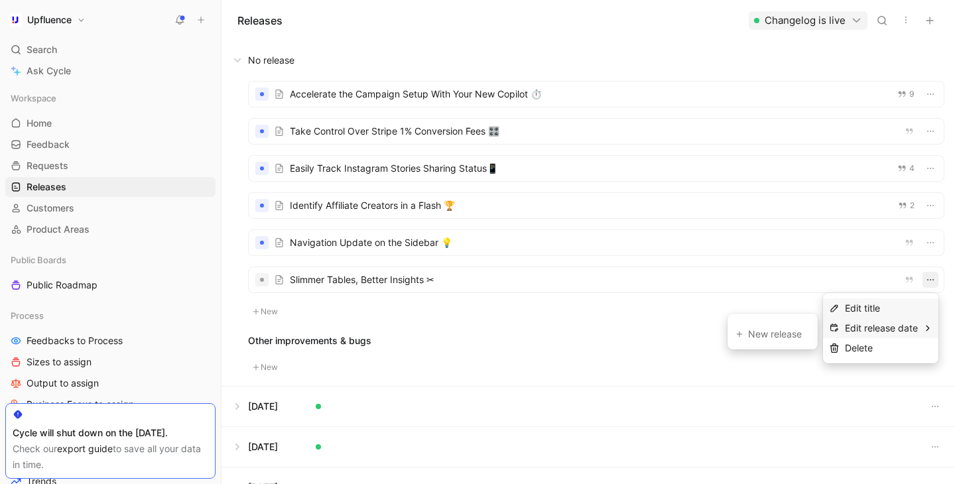
click at [874, 329] on div "Edit release date" at bounding box center [881, 328] width 73 height 16
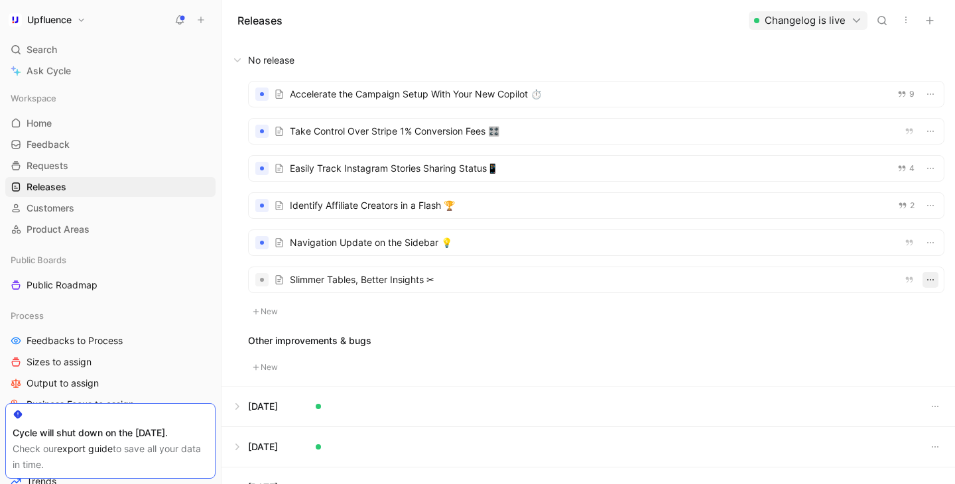
click at [928, 282] on icon "button" at bounding box center [930, 279] width 11 height 11
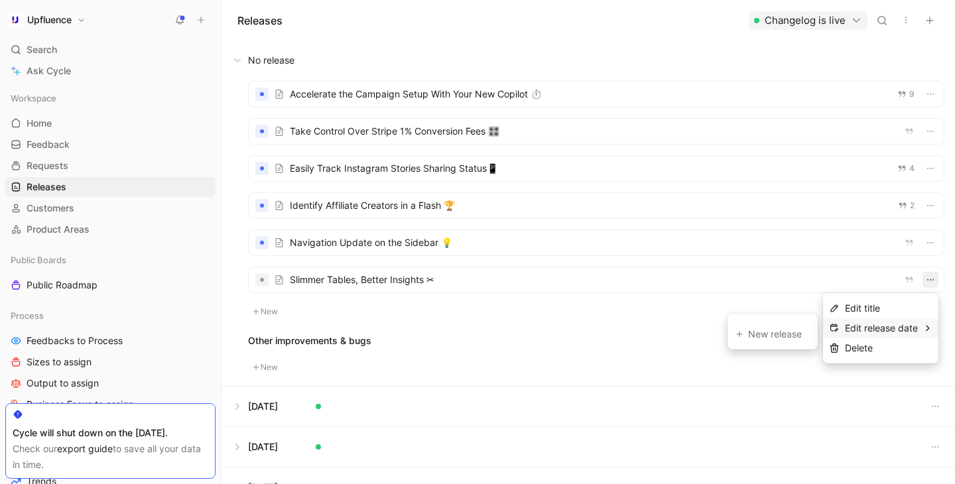
click at [886, 328] on div "Edit release date" at bounding box center [881, 328] width 73 height 16
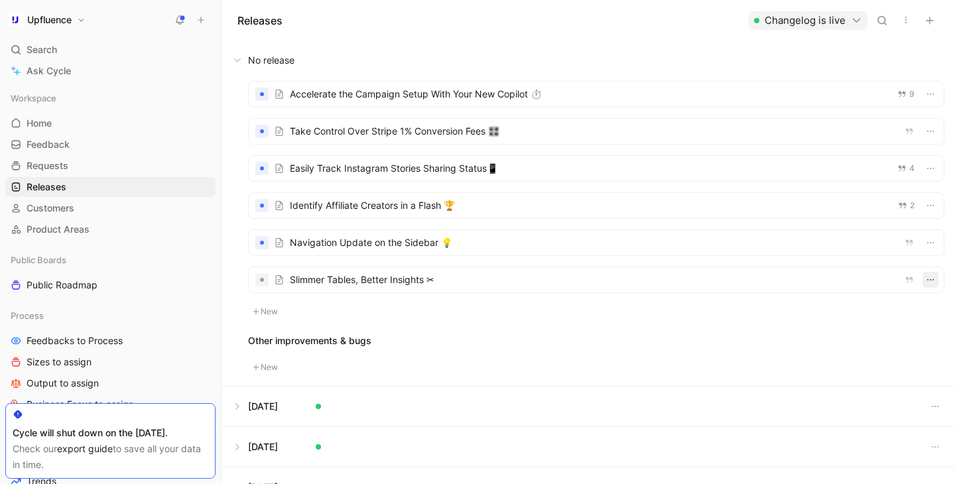
click at [930, 284] on icon "button" at bounding box center [930, 279] width 11 height 11
click at [776, 335] on div "New release" at bounding box center [778, 334] width 61 height 16
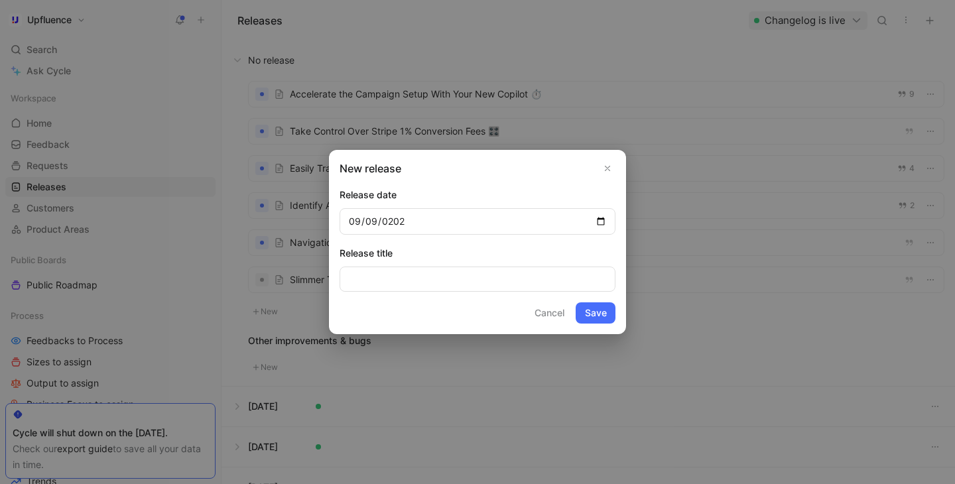
type input "[DATE]"
click at [590, 314] on button "Save" at bounding box center [595, 312] width 40 height 21
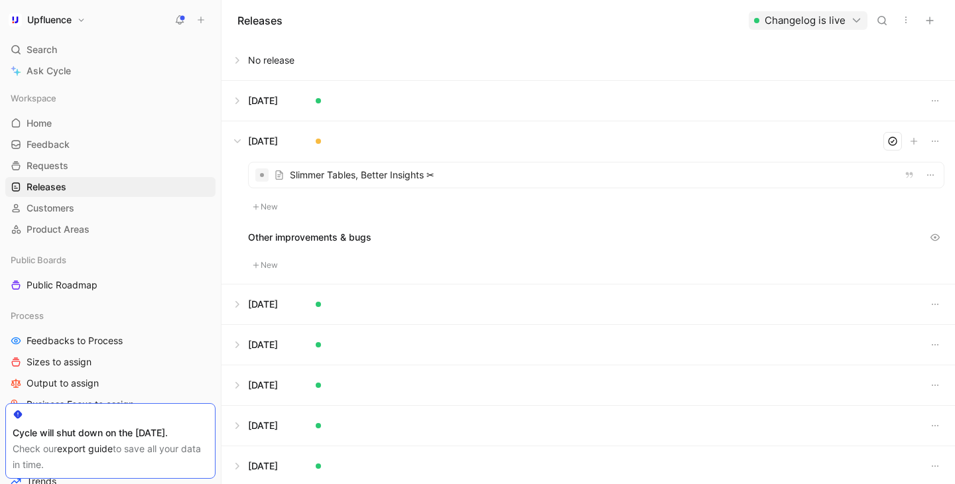
click at [242, 143] on button at bounding box center [588, 141] width 732 height 40
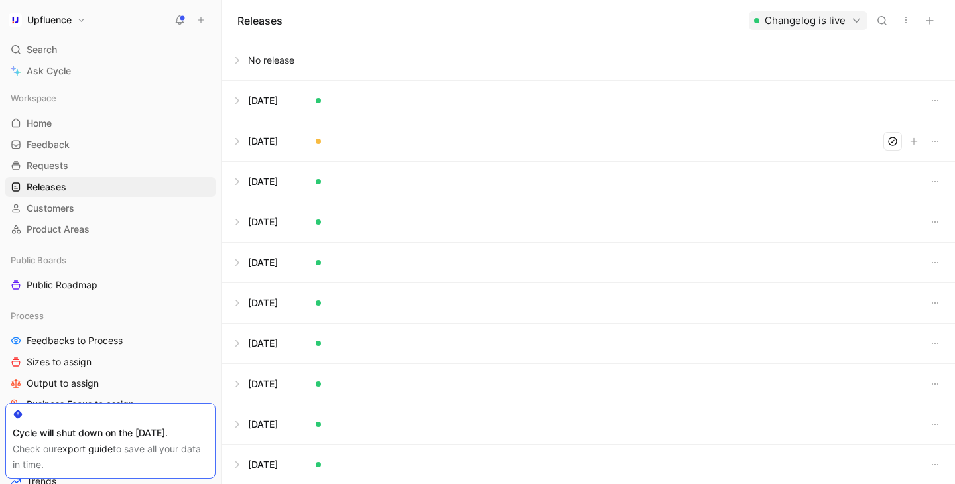
click at [242, 143] on button at bounding box center [588, 141] width 732 height 40
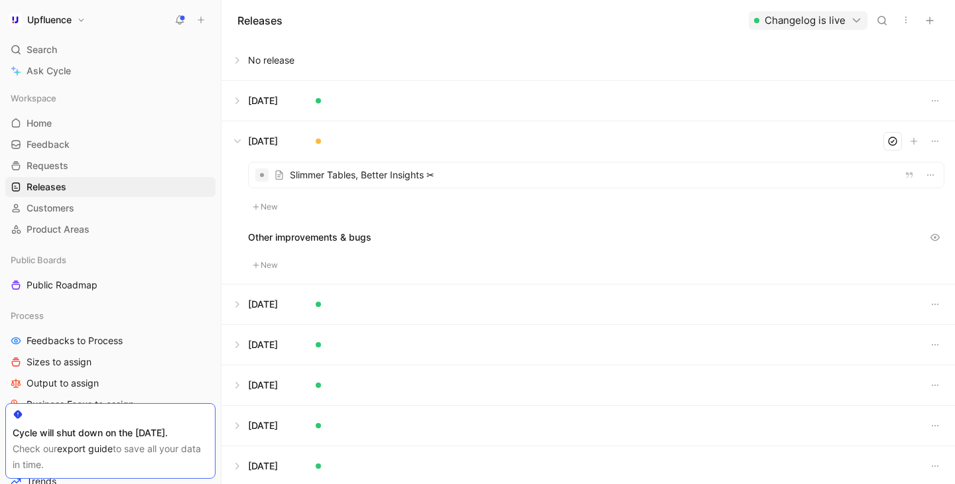
click at [242, 143] on button at bounding box center [588, 141] width 732 height 40
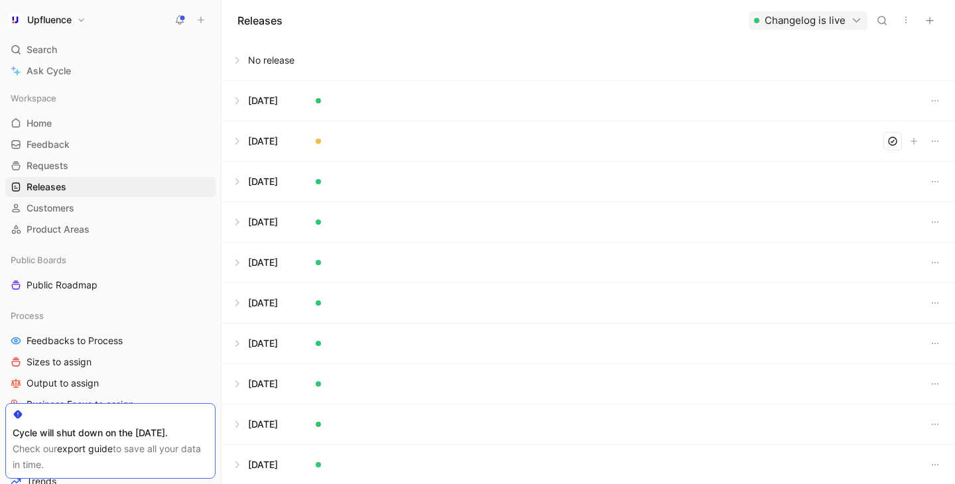
click at [311, 141] on button at bounding box center [588, 141] width 732 height 40
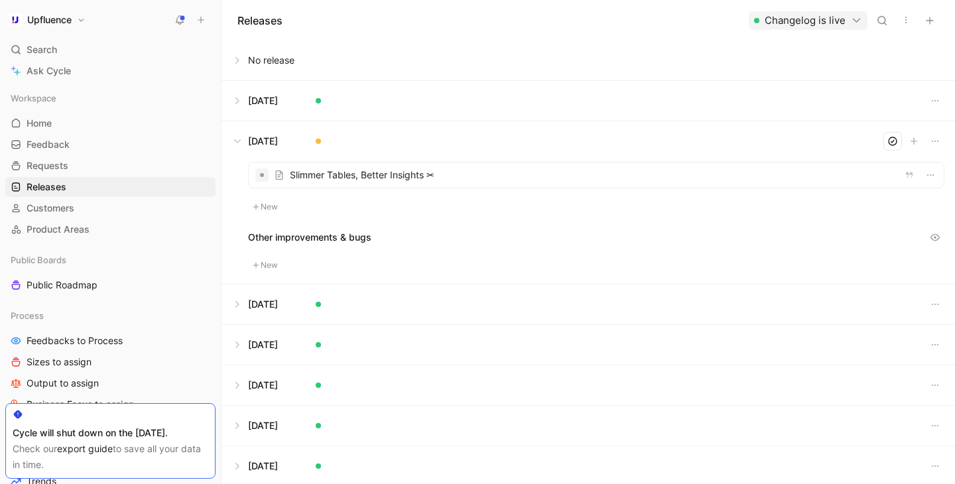
click at [261, 108] on button at bounding box center [588, 101] width 732 height 40
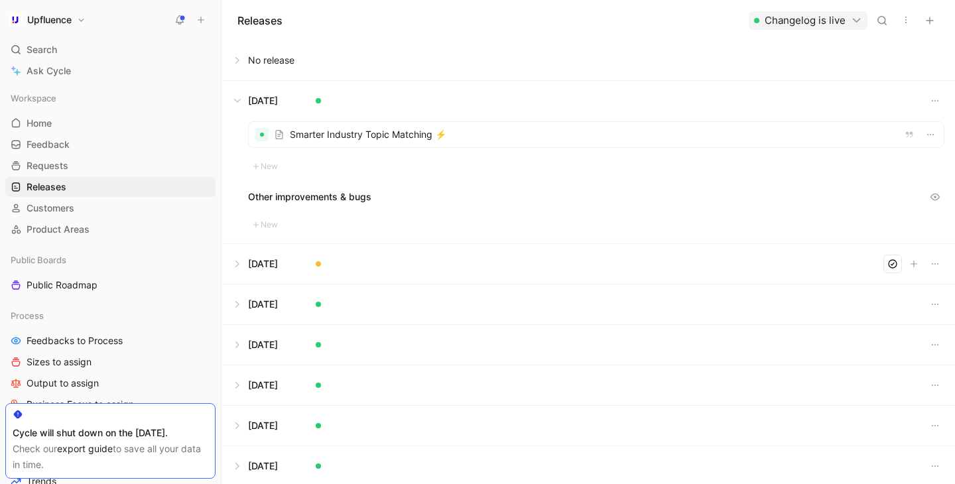
click at [237, 260] on button at bounding box center [588, 264] width 732 height 40
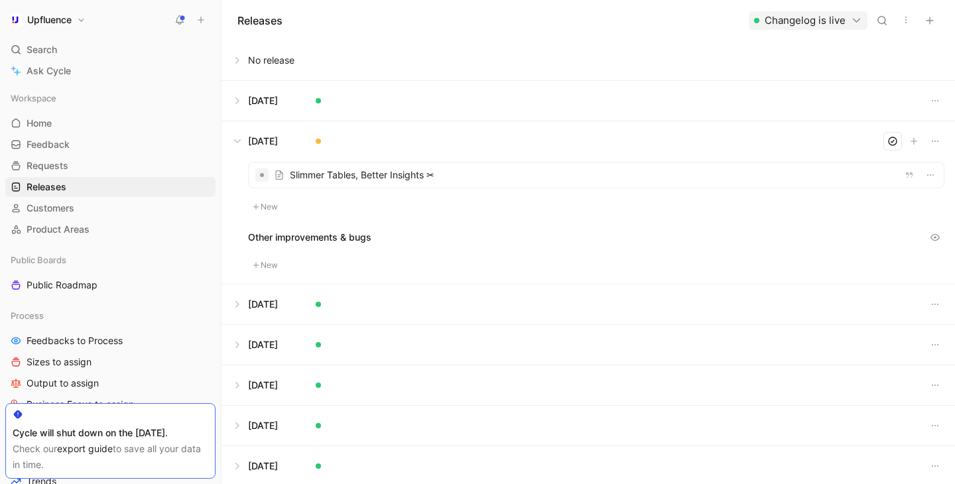
click at [243, 58] on button at bounding box center [588, 60] width 732 height 40
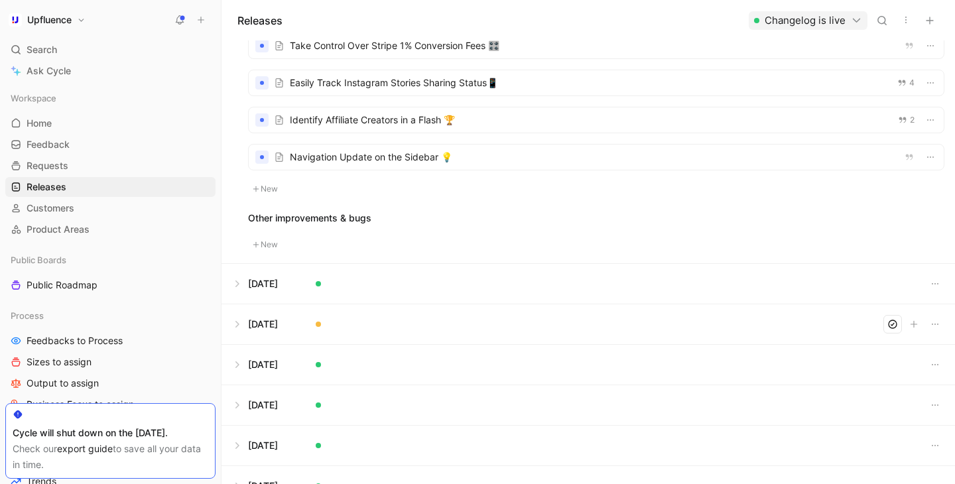
scroll to position [125, 0]
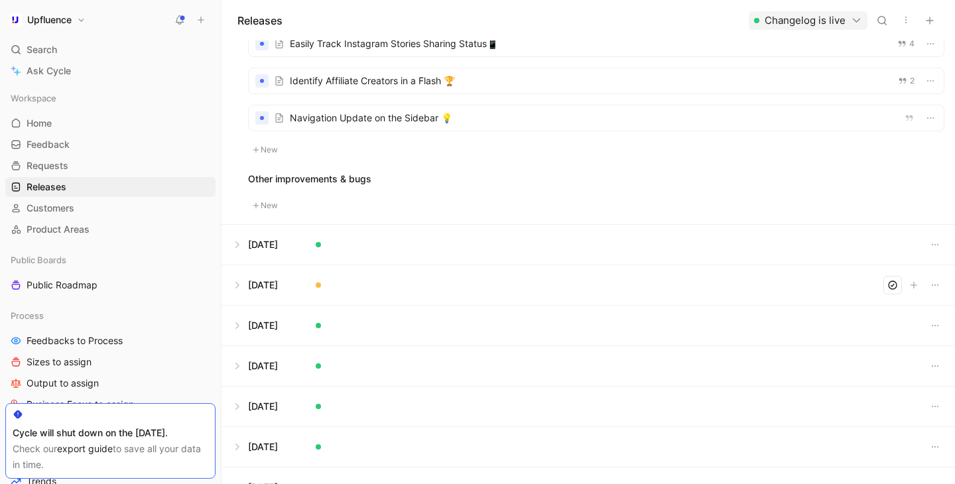
click at [243, 281] on button at bounding box center [588, 285] width 732 height 40
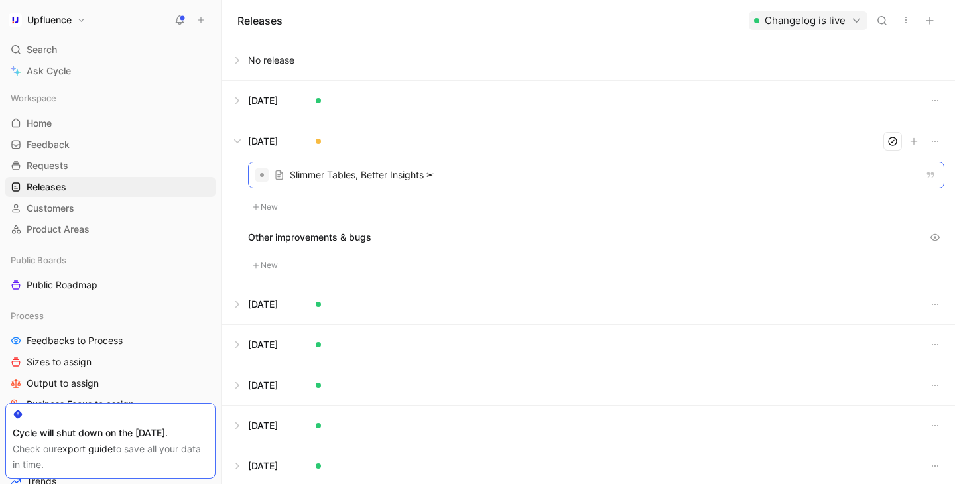
drag, startPoint x: 351, startPoint y: 174, endPoint x: 361, endPoint y: 103, distance: 71.6
click at [932, 176] on icon "button" at bounding box center [930, 175] width 11 height 11
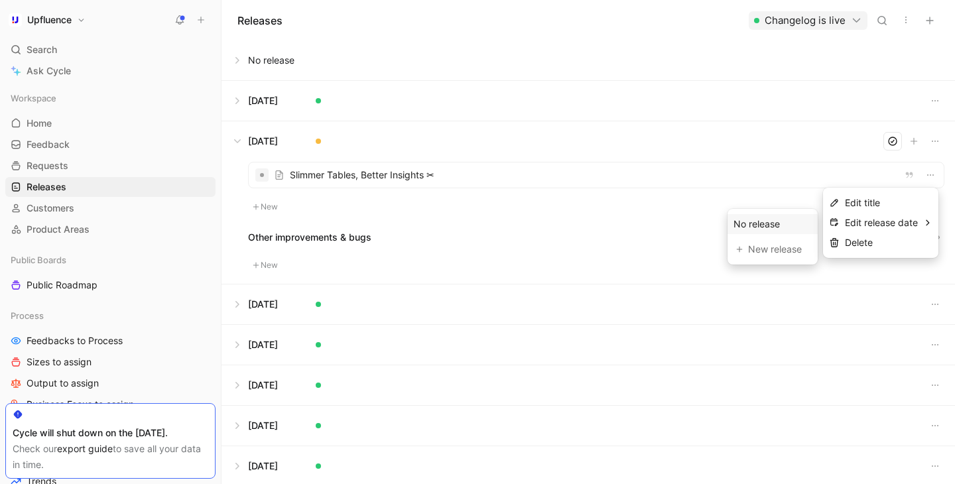
click at [667, 225] on div at bounding box center [477, 242] width 955 height 484
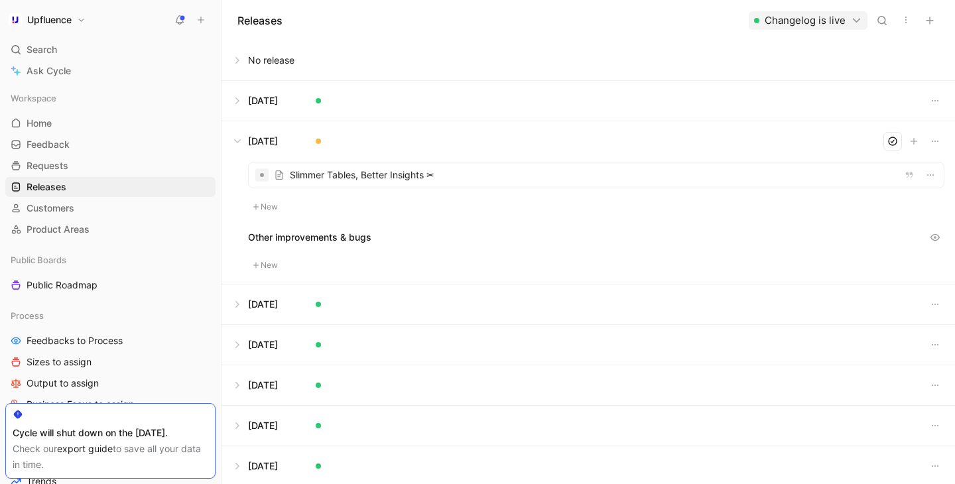
click at [930, 185] on div at bounding box center [596, 174] width 695 height 25
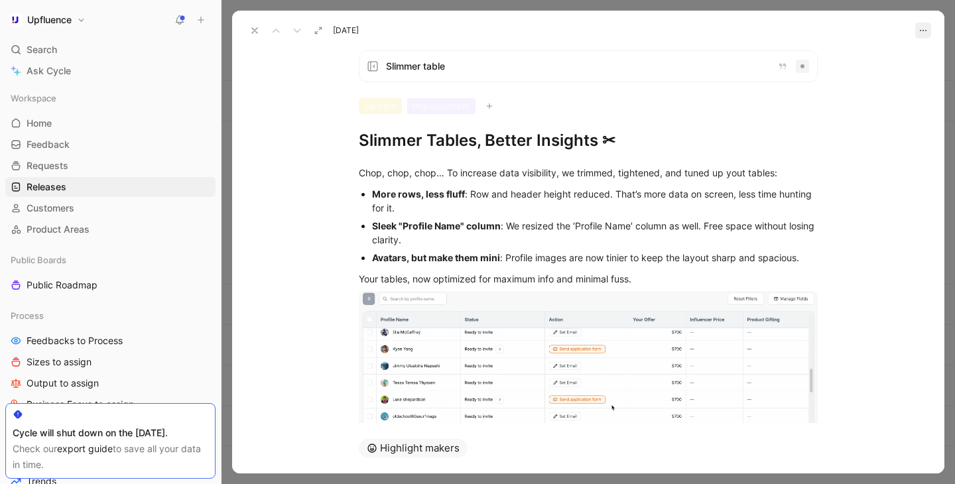
click at [920, 27] on icon "button" at bounding box center [923, 30] width 11 height 11
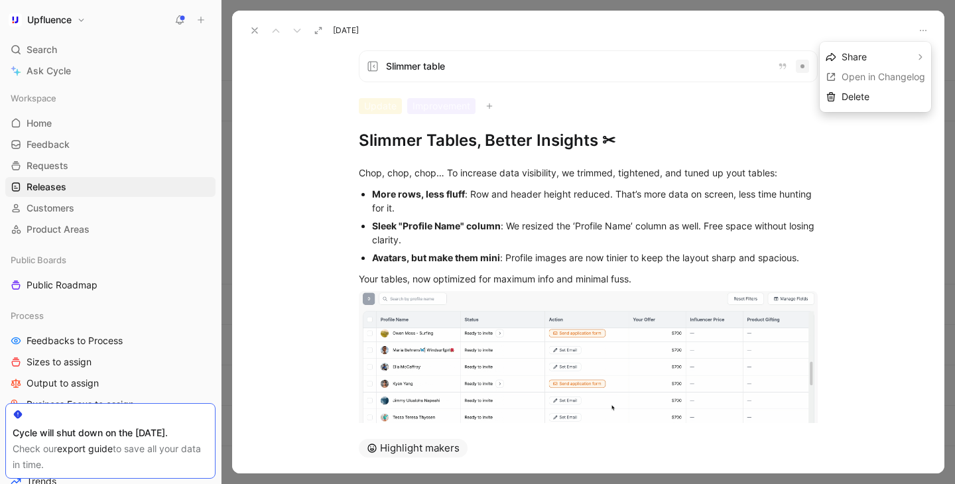
click at [257, 25] on button at bounding box center [254, 30] width 19 height 19
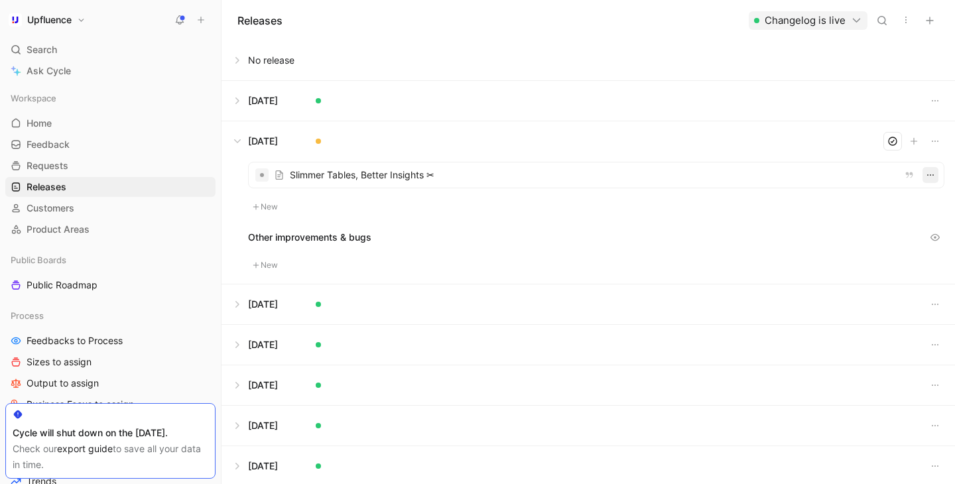
click at [937, 180] on button "button" at bounding box center [930, 175] width 16 height 16
click at [719, 182] on div at bounding box center [596, 174] width 695 height 25
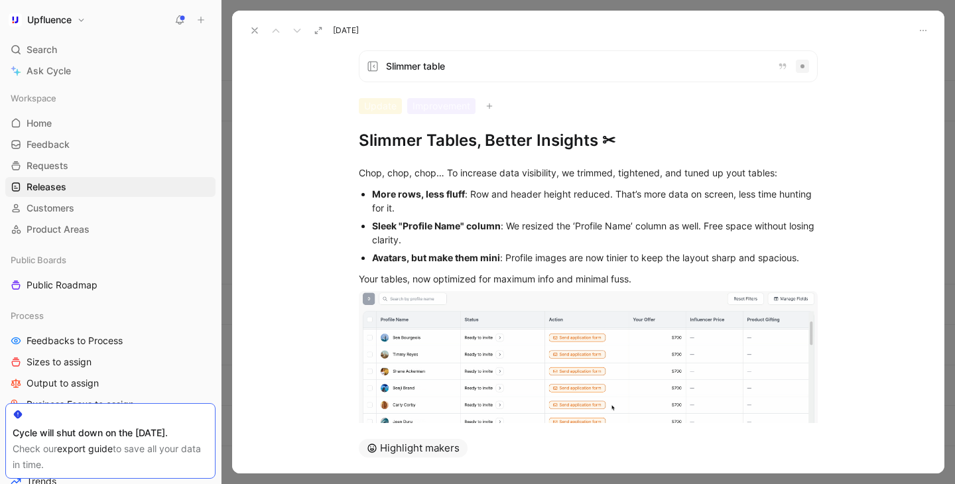
click at [252, 30] on icon at bounding box center [254, 30] width 11 height 11
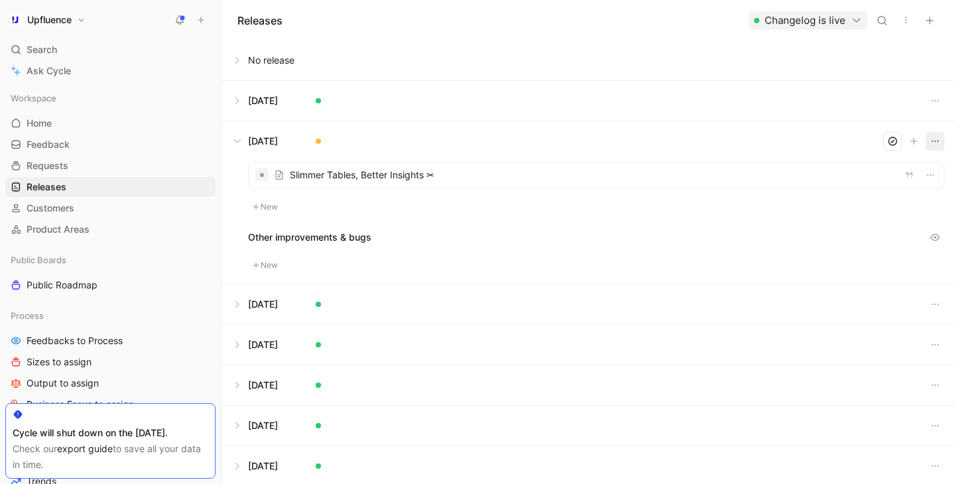
click at [936, 143] on icon "button" at bounding box center [935, 141] width 11 height 11
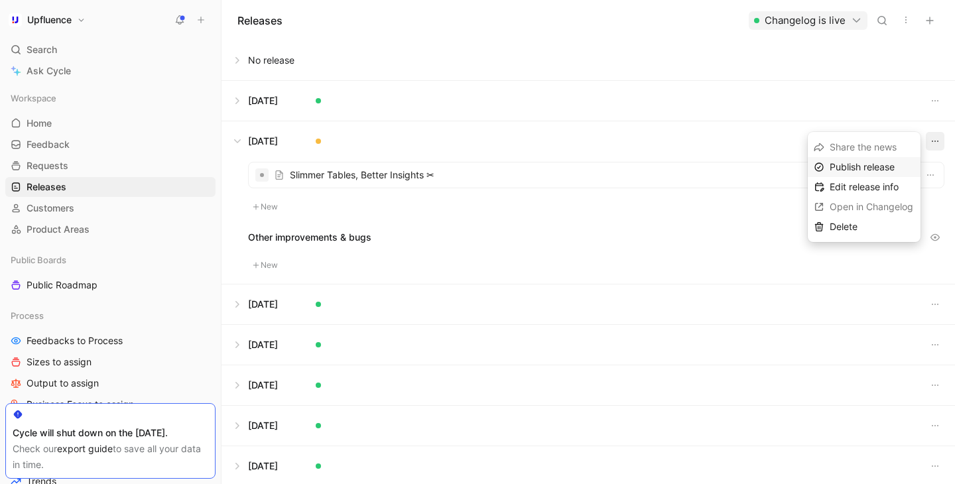
click at [858, 175] on div "Publish release" at bounding box center [864, 167] width 113 height 20
click at [230, 145] on button at bounding box center [588, 141] width 732 height 40
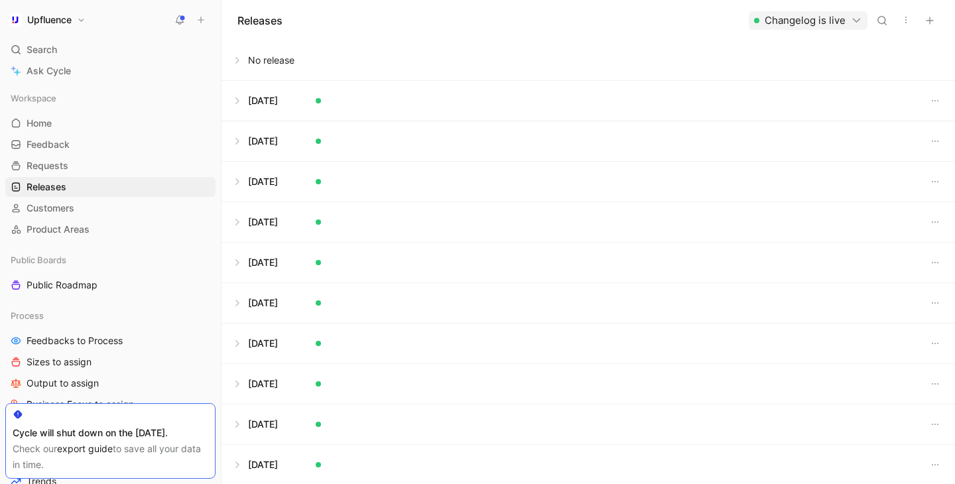
click at [399, 109] on button at bounding box center [588, 101] width 732 height 40
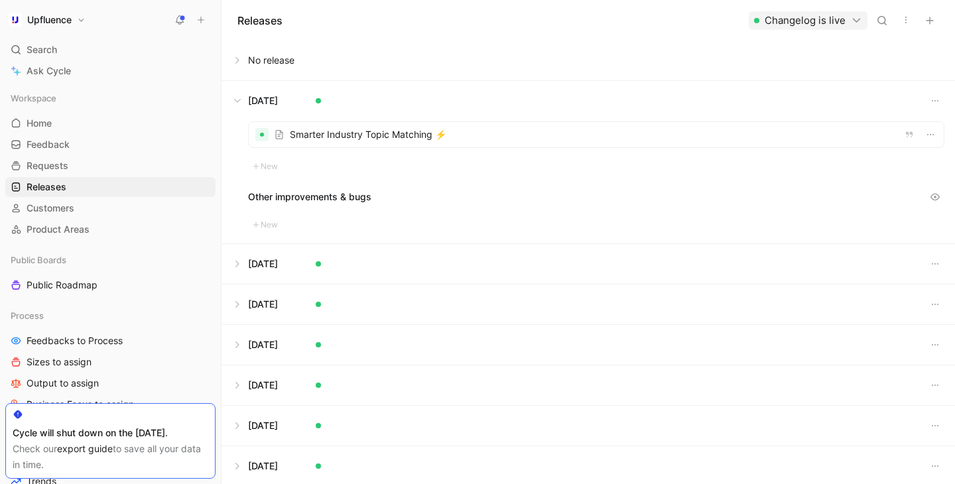
click at [368, 266] on button at bounding box center [588, 264] width 732 height 40
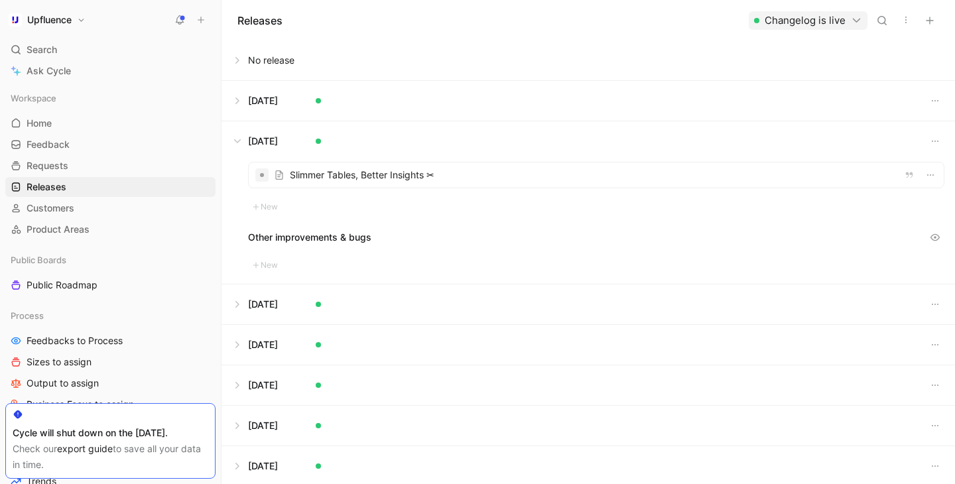
click at [939, 172] on div at bounding box center [596, 174] width 695 height 25
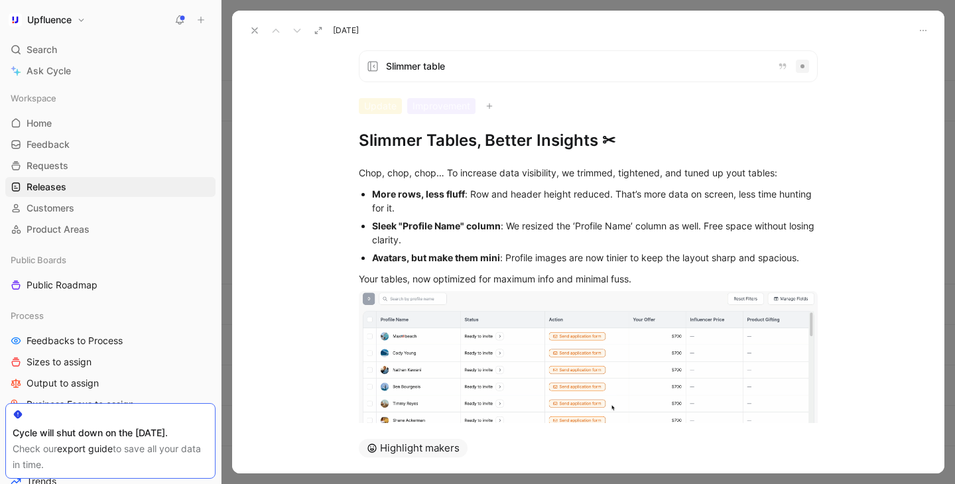
click at [930, 23] on div at bounding box center [923, 31] width 16 height 16
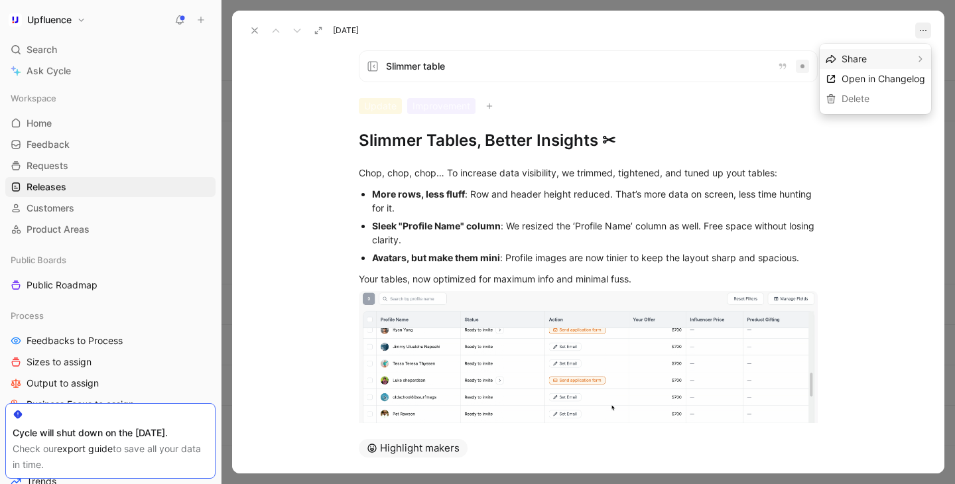
click at [255, 25] on icon at bounding box center [254, 30] width 11 height 11
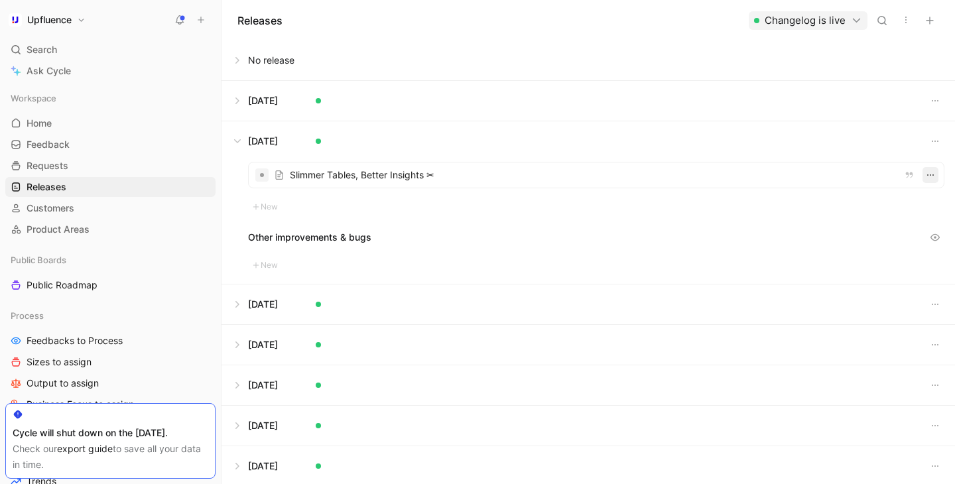
click at [937, 173] on button "button" at bounding box center [930, 175] width 16 height 16
click at [935, 145] on icon "button" at bounding box center [935, 141] width 11 height 11
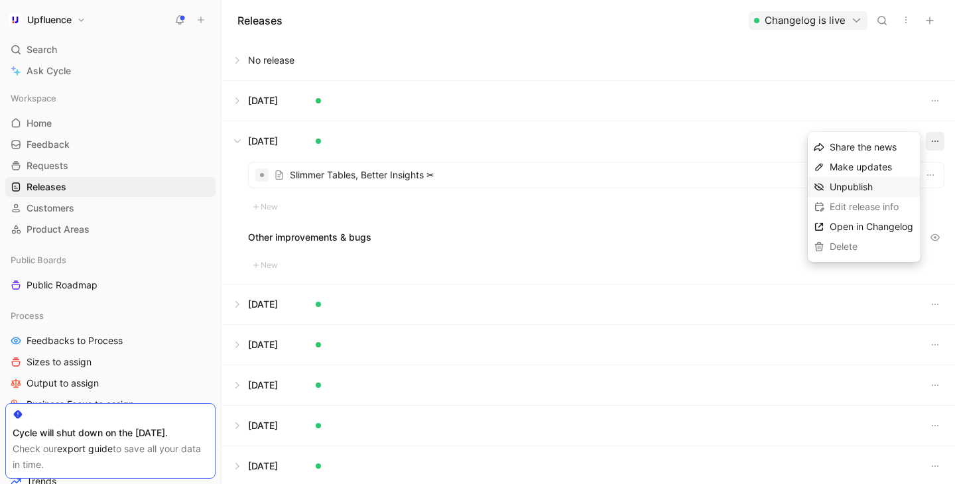
click at [890, 183] on div "Unpublish" at bounding box center [871, 187] width 85 height 16
click at [779, 177] on div at bounding box center [596, 174] width 695 height 25
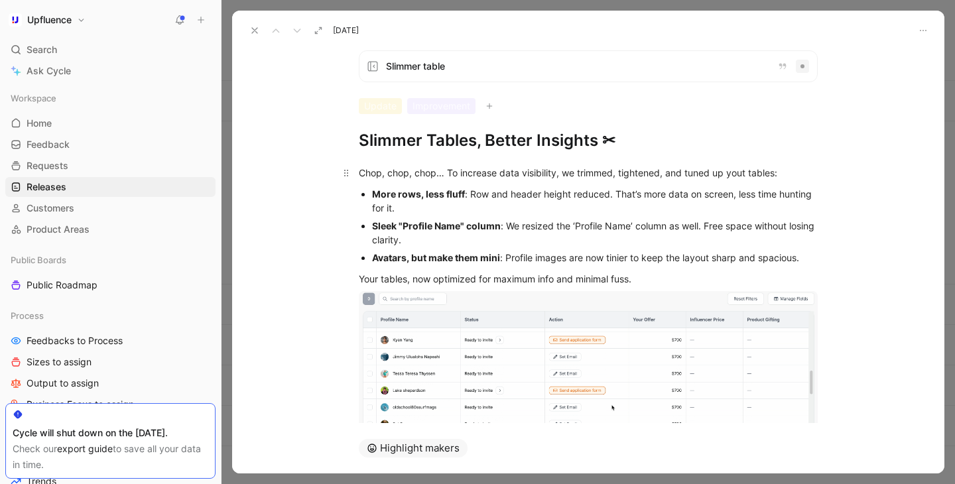
click at [782, 172] on div "Chop, chop, chop… To increase data visibility, we trimmed, tightened, and tuned…" at bounding box center [588, 173] width 459 height 14
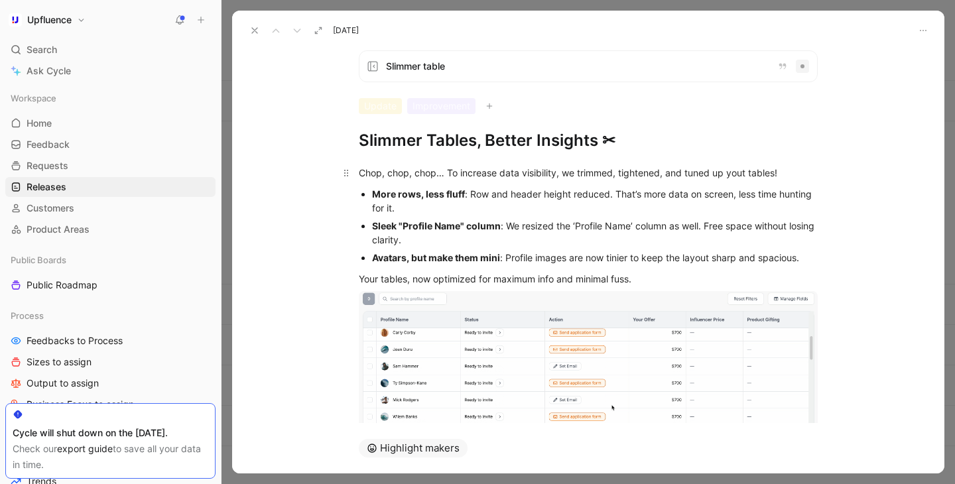
click at [749, 177] on div "Chop, chop, chop… To increase data visibility, we trimmed, tightened, and tuned…" at bounding box center [588, 173] width 459 height 14
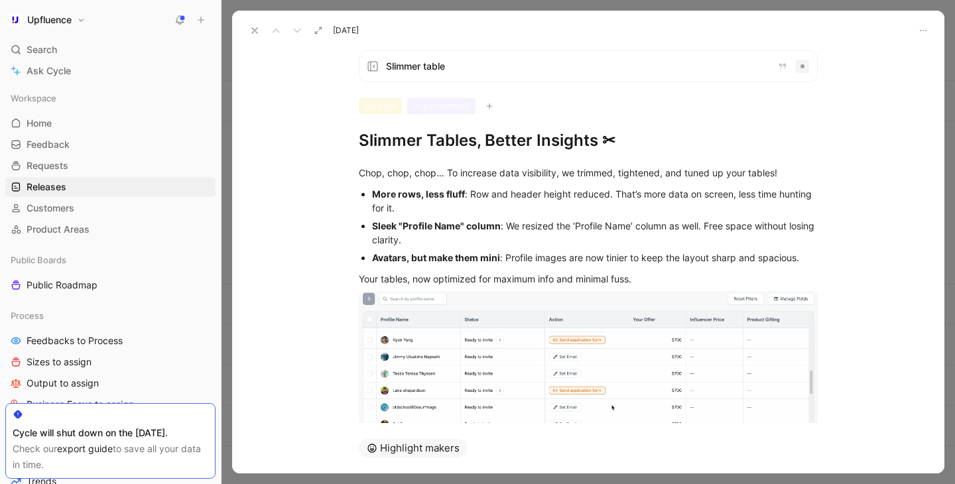
click at [549, 208] on div "More rows, less fluff : Row and header height reduced. That’s more data on scre…" at bounding box center [595, 201] width 446 height 28
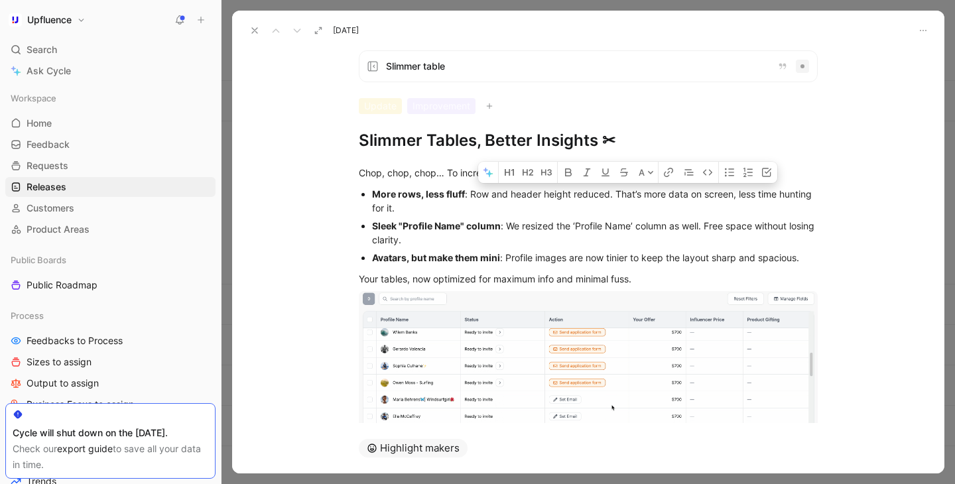
drag, startPoint x: 611, startPoint y: 195, endPoint x: 643, endPoint y: 194, distance: 31.8
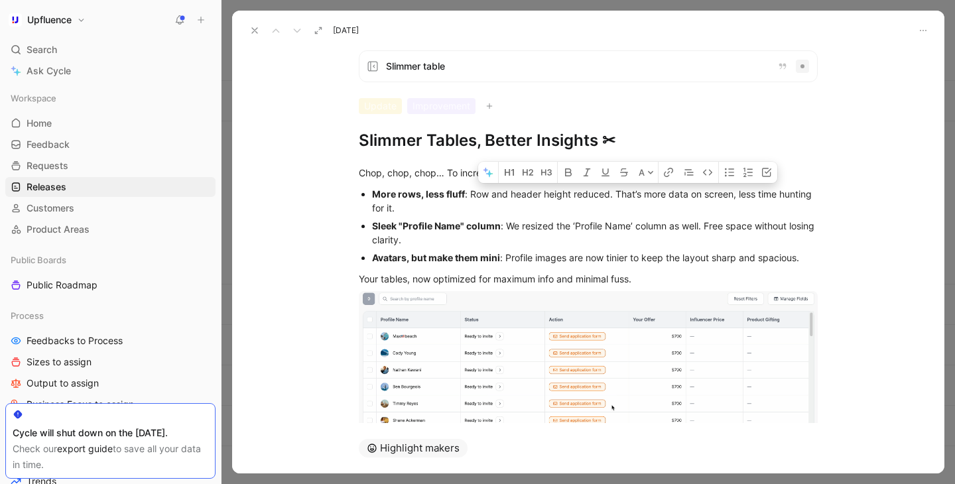
click at [643, 194] on div "More rows, less fluff : Row and header height reduced. That’s more data on scre…" at bounding box center [595, 201] width 446 height 28
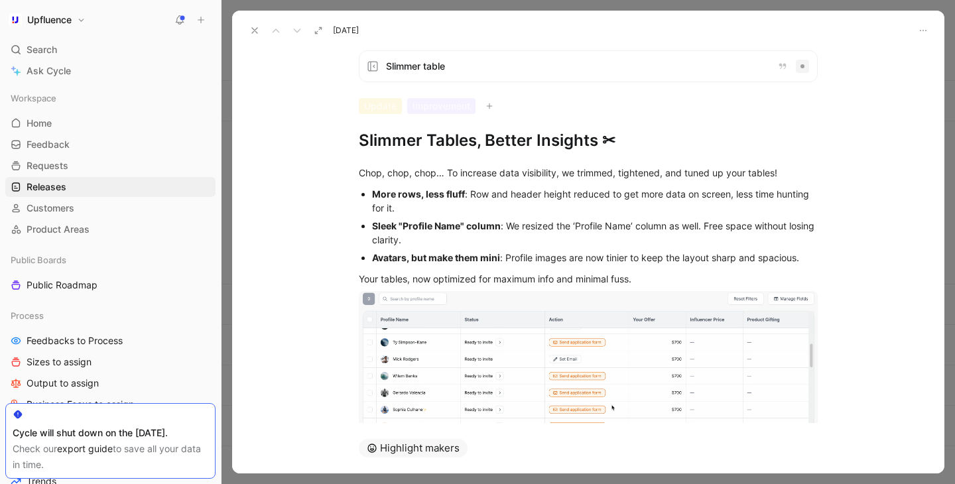
click at [738, 200] on div "More rows, less fluff : Row and header height reduced to get more data on scree…" at bounding box center [595, 201] width 446 height 28
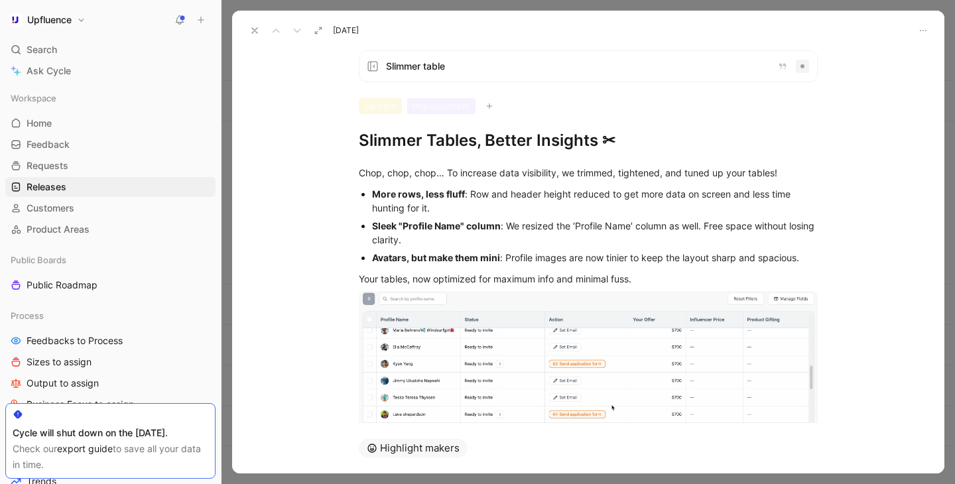
click at [577, 251] on div "Avatars, but make them mini : Profile images are now tinier to keep the layout …" at bounding box center [595, 258] width 446 height 14
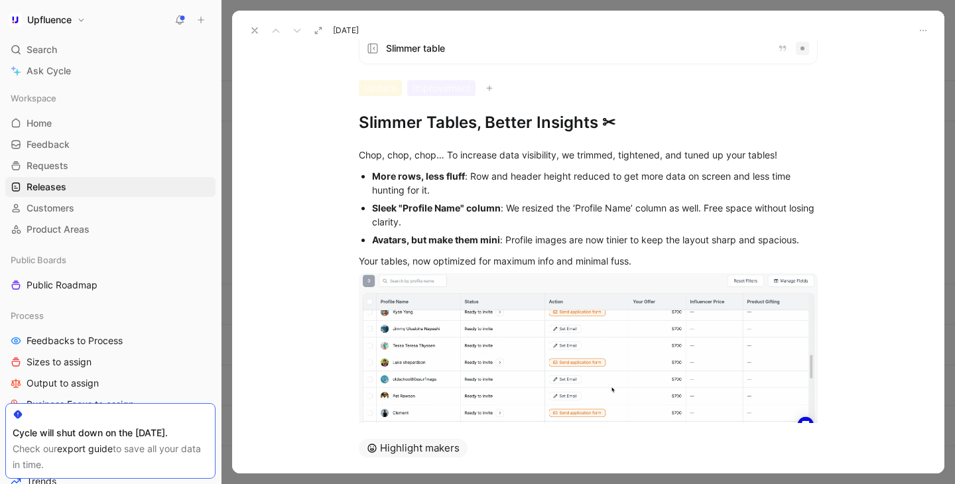
scroll to position [23, 0]
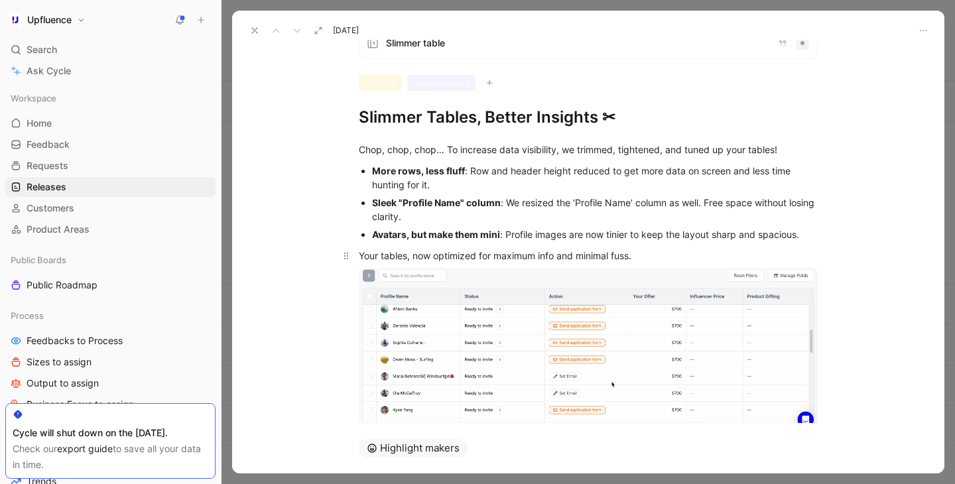
click at [665, 252] on div "Your tables, now optimized for maximum info and minimal fuss." at bounding box center [588, 256] width 459 height 14
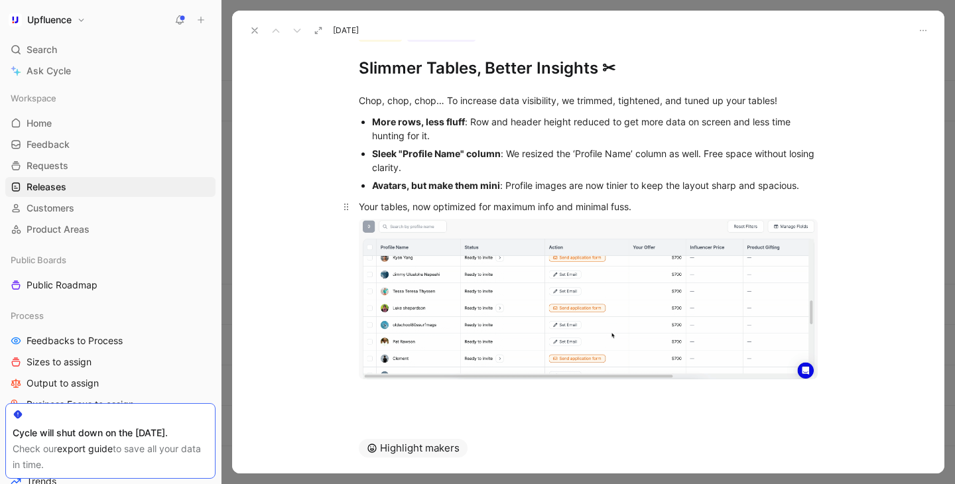
scroll to position [78, 0]
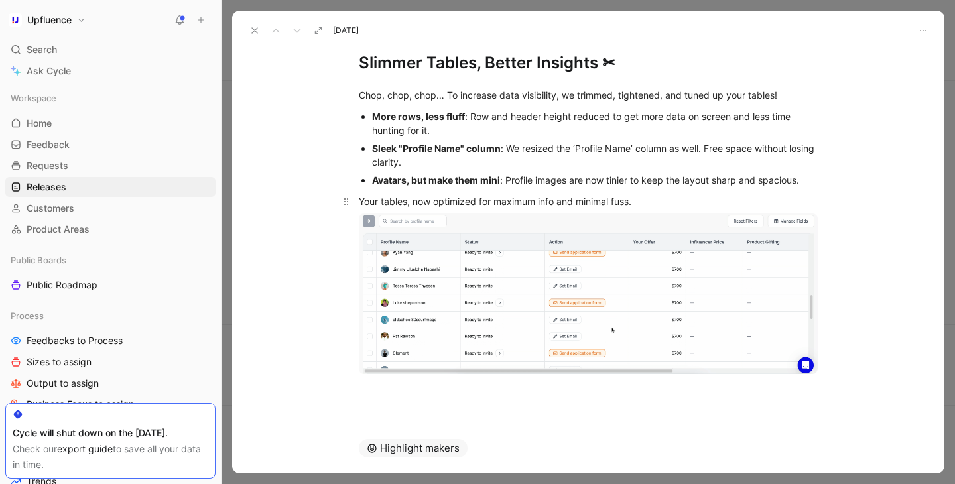
click at [651, 202] on div "Your tables, now optimized for maximum info and minimal fuss." at bounding box center [588, 201] width 459 height 14
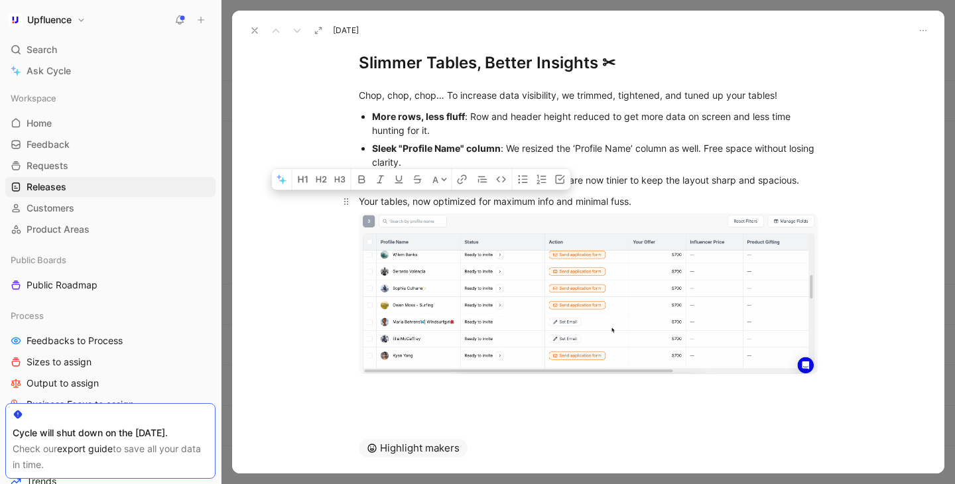
drag, startPoint x: 408, startPoint y: 202, endPoint x: 436, endPoint y: 201, distance: 27.9
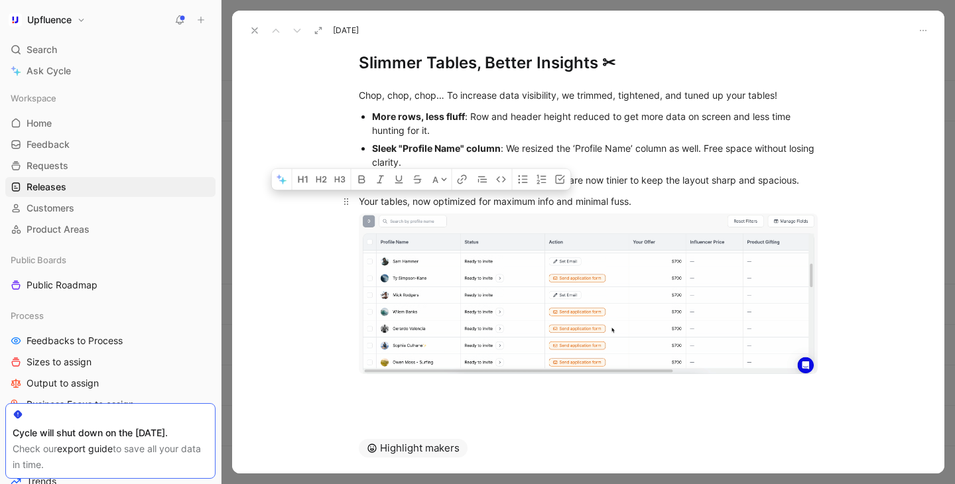
click at [436, 201] on div "Your tables, now optimized for maximum info and minimal fuss." at bounding box center [588, 201] width 459 height 14
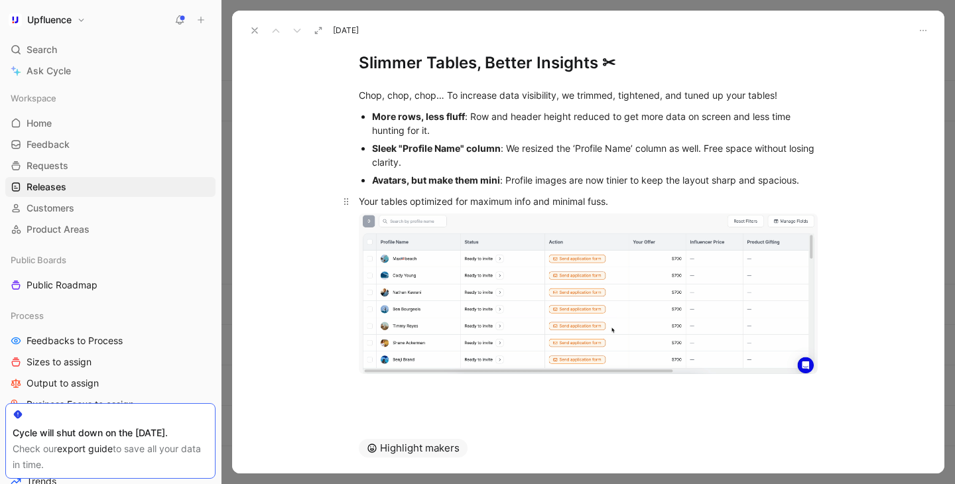
click at [715, 202] on div "Your tables optimized for maximum info and minimal fuss." at bounding box center [588, 201] width 459 height 14
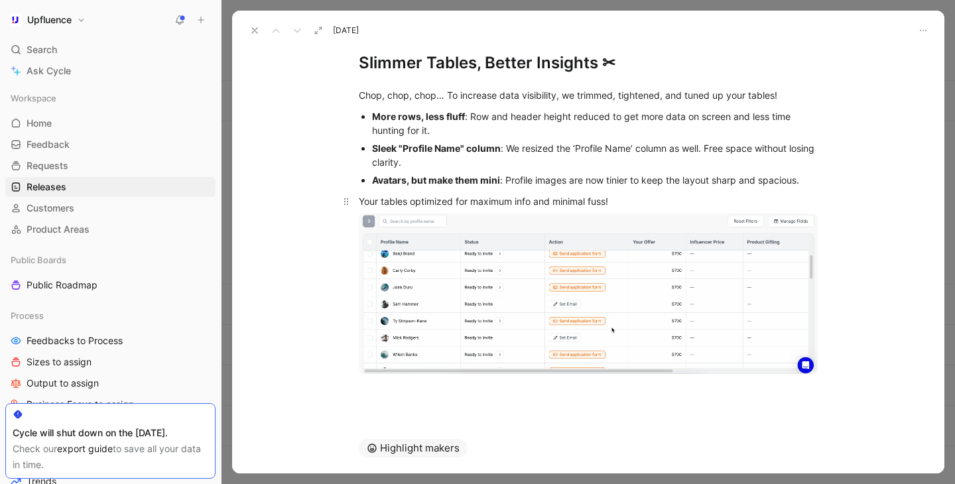
click at [702, 196] on div "Your tables optimized for maximum info and minimal fuss!" at bounding box center [588, 201] width 459 height 14
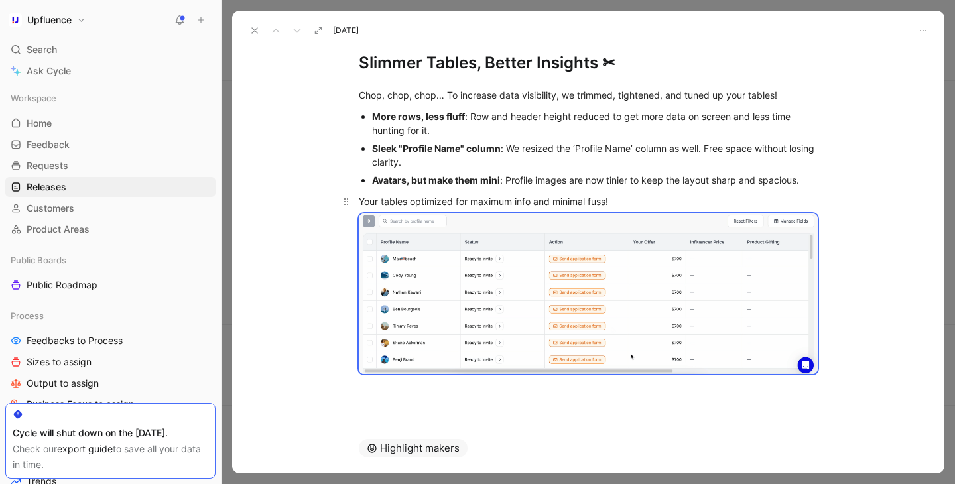
click at [702, 196] on div "Your tables optimized for maximum info and minimal fuss!" at bounding box center [588, 201] width 459 height 14
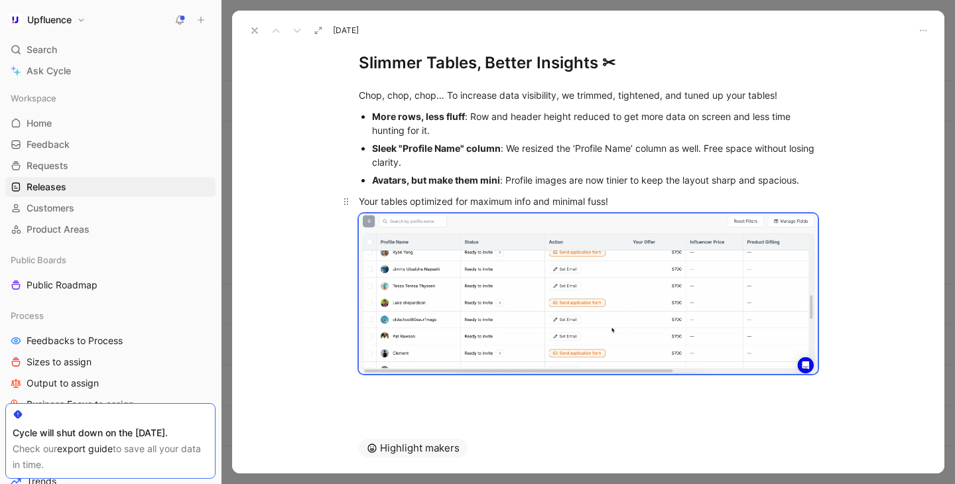
click at [702, 196] on div "Your tables optimized for maximum info and minimal fuss!" at bounding box center [588, 201] width 459 height 14
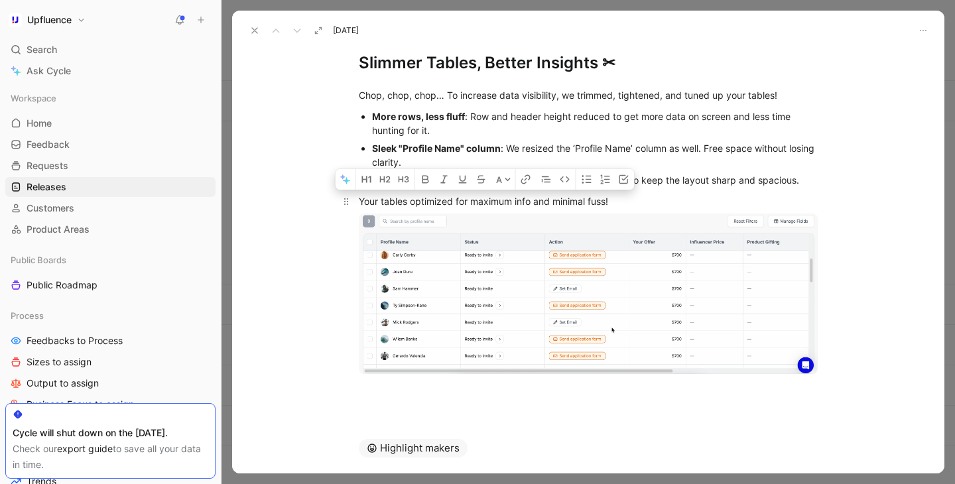
scroll to position [68, 0]
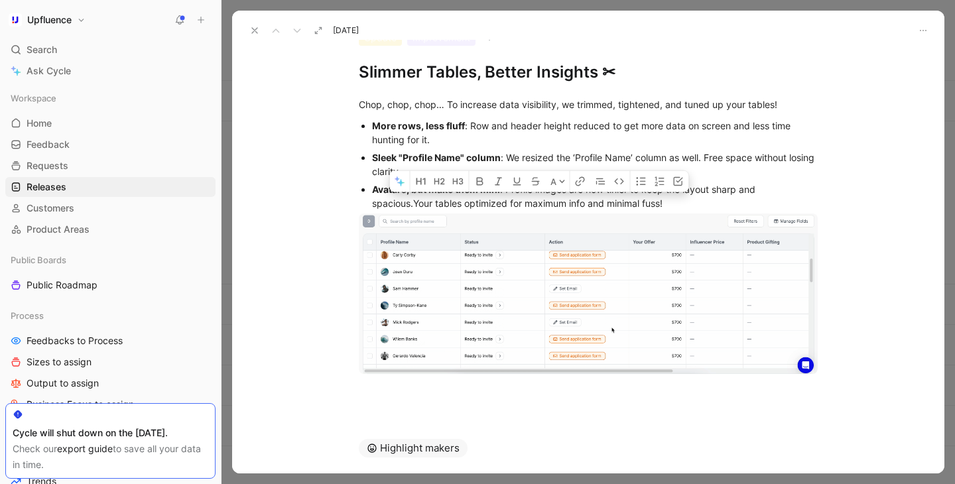
drag, startPoint x: 414, startPoint y: 204, endPoint x: 680, endPoint y: 204, distance: 265.9
click at [680, 204] on div "Avatars, but make them mini : Profile images are now tinier to keep the layout …" at bounding box center [595, 196] width 446 height 28
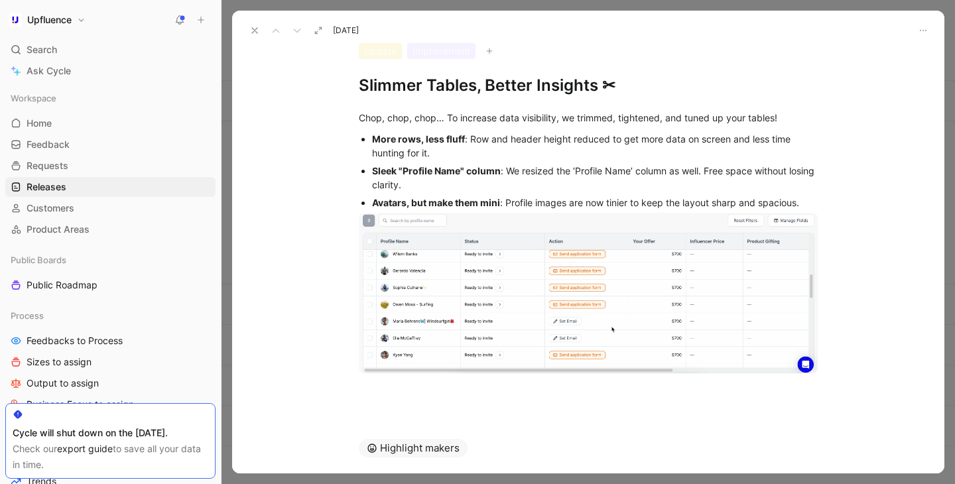
scroll to position [54, 0]
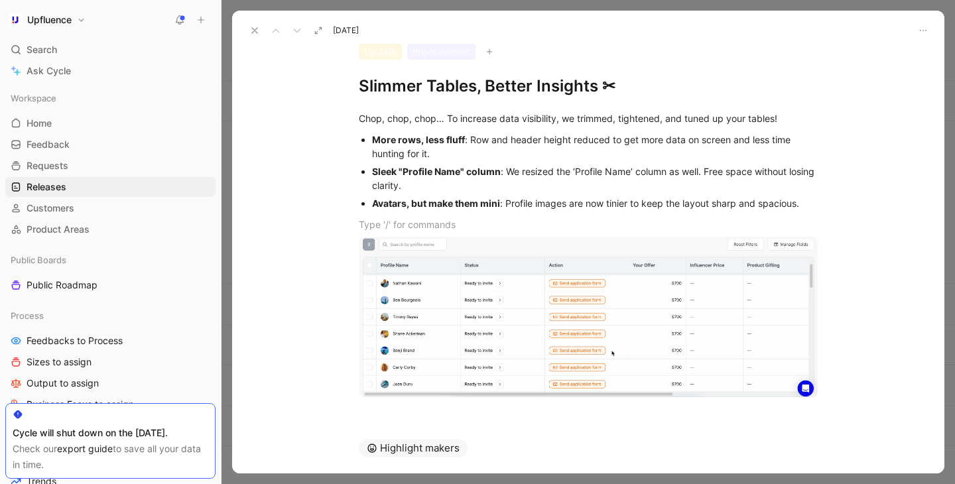
click at [668, 430] on div "Highlight makers" at bounding box center [587, 448] width 509 height 50
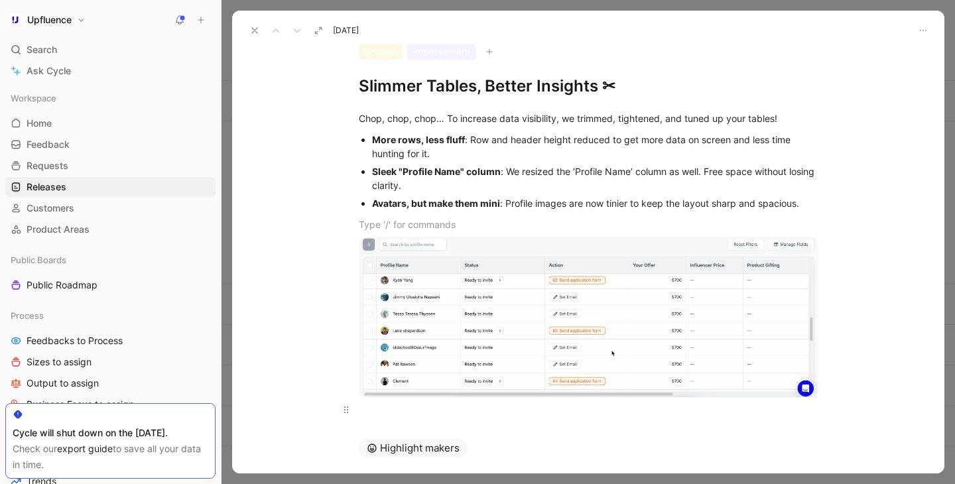
scroll to position [78, 0]
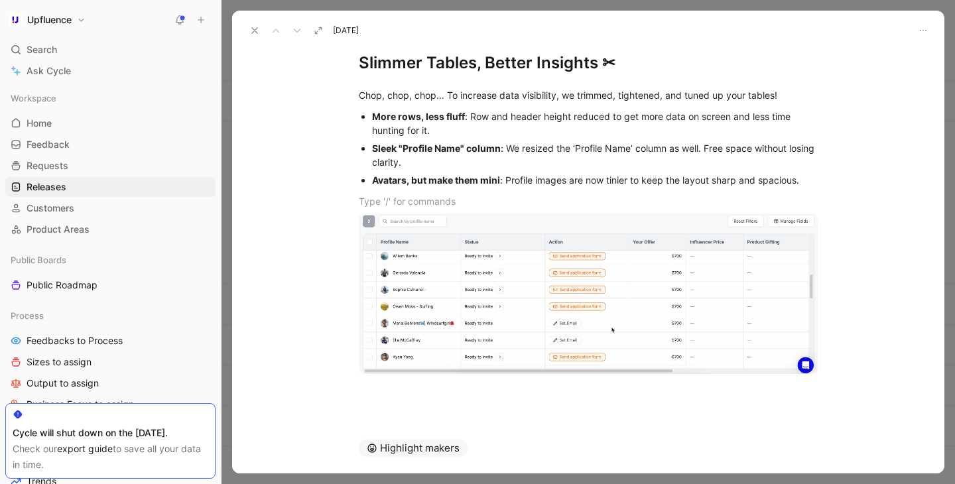
click at [257, 30] on icon at bounding box center [254, 30] width 11 height 11
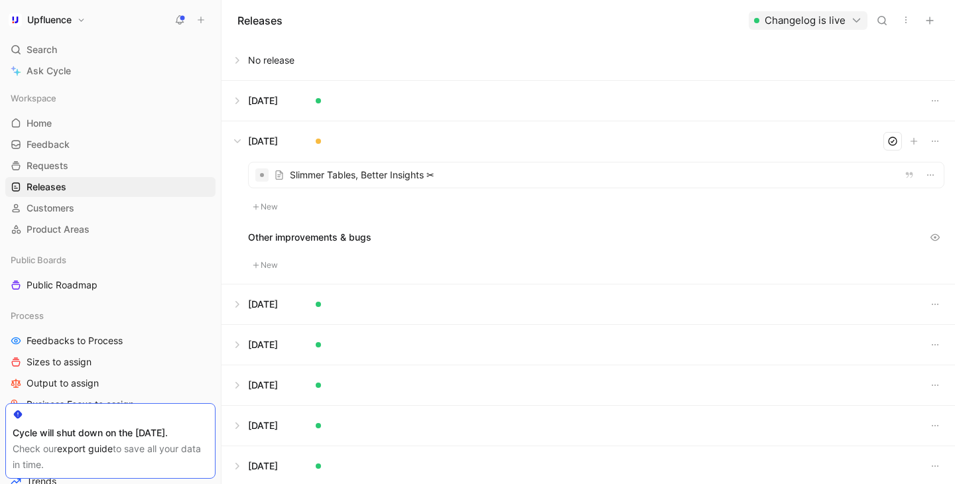
click at [921, 174] on div at bounding box center [596, 174] width 695 height 25
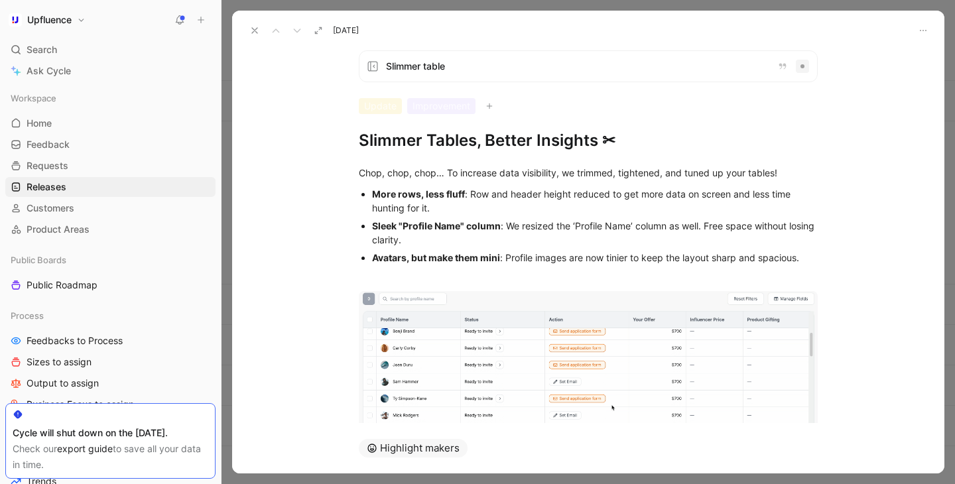
click at [259, 27] on icon at bounding box center [254, 30] width 11 height 11
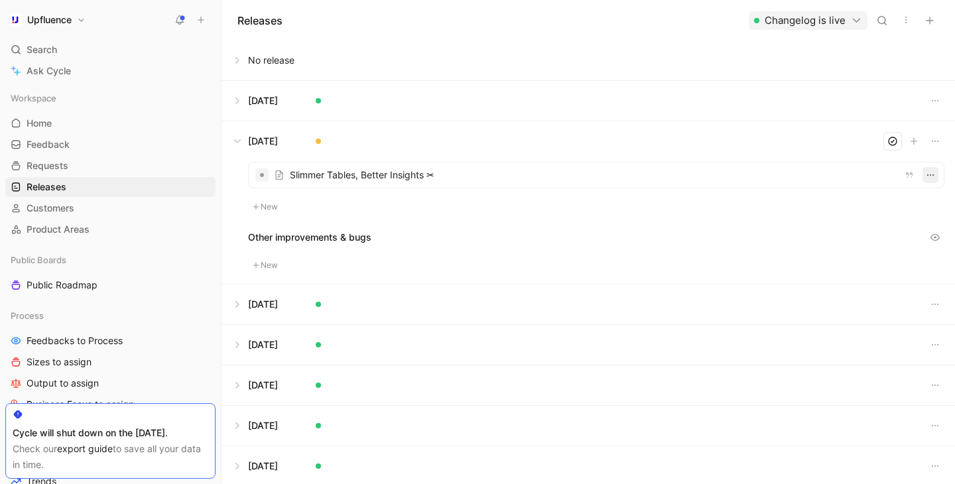
click at [936, 173] on button "button" at bounding box center [930, 175] width 16 height 16
click at [934, 146] on icon "button" at bounding box center [935, 141] width 11 height 11
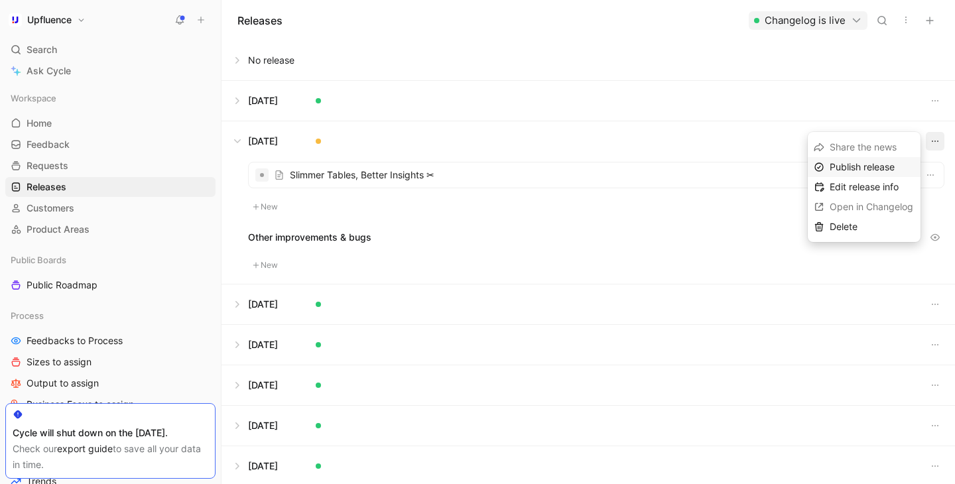
click at [894, 162] on span "Publish release" at bounding box center [861, 166] width 65 height 11
click at [878, 164] on span "Make updates" at bounding box center [860, 166] width 62 height 11
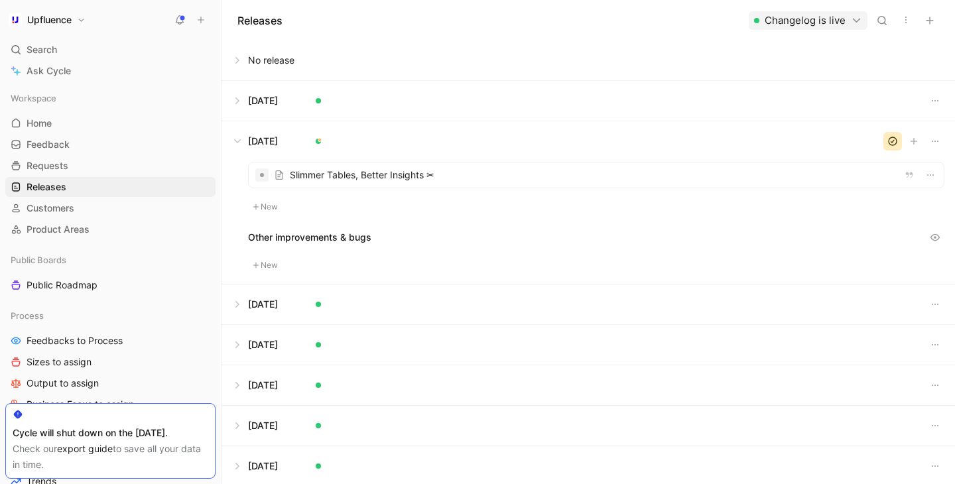
click at [585, 178] on div at bounding box center [596, 174] width 695 height 25
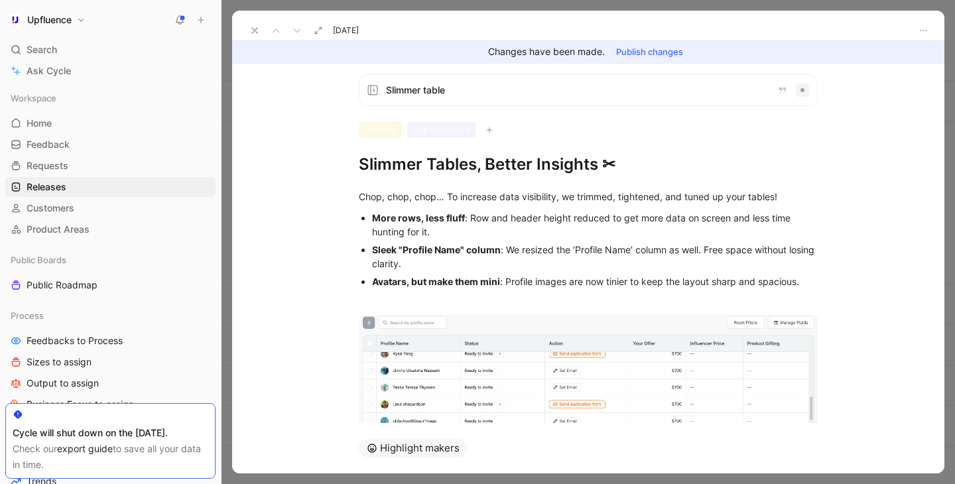
click at [405, 253] on strong "Sleek "Profile Name" column" at bounding box center [436, 249] width 129 height 11
click at [636, 52] on button "Publish changes" at bounding box center [649, 51] width 79 height 19
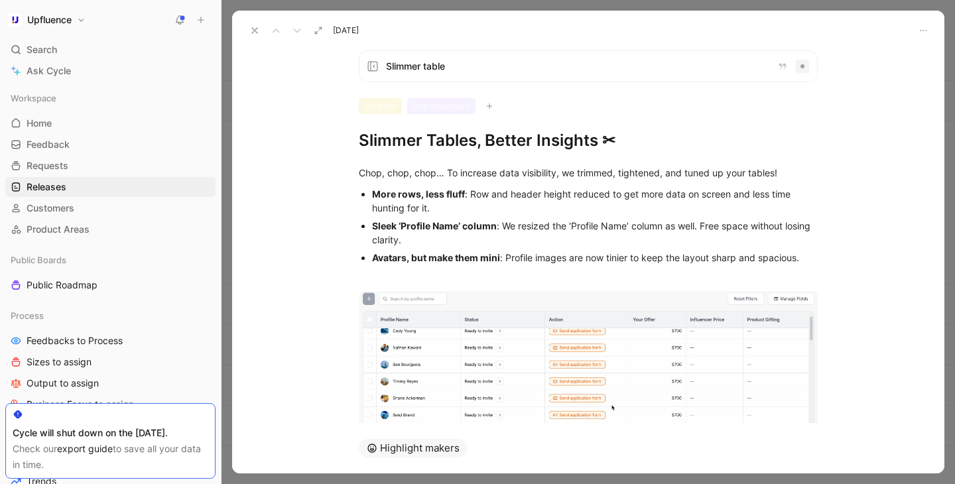
click at [251, 26] on icon at bounding box center [254, 30] width 11 height 11
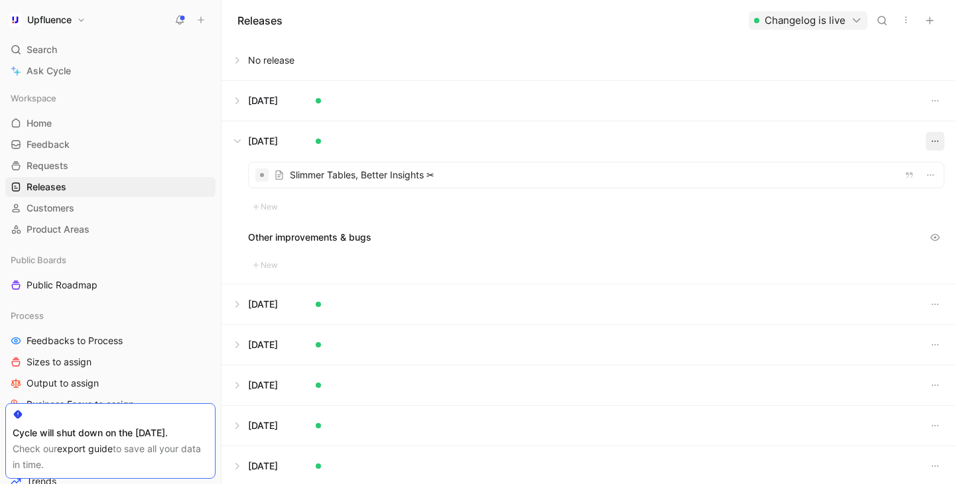
click at [938, 140] on icon "button" at bounding box center [935, 141] width 11 height 11
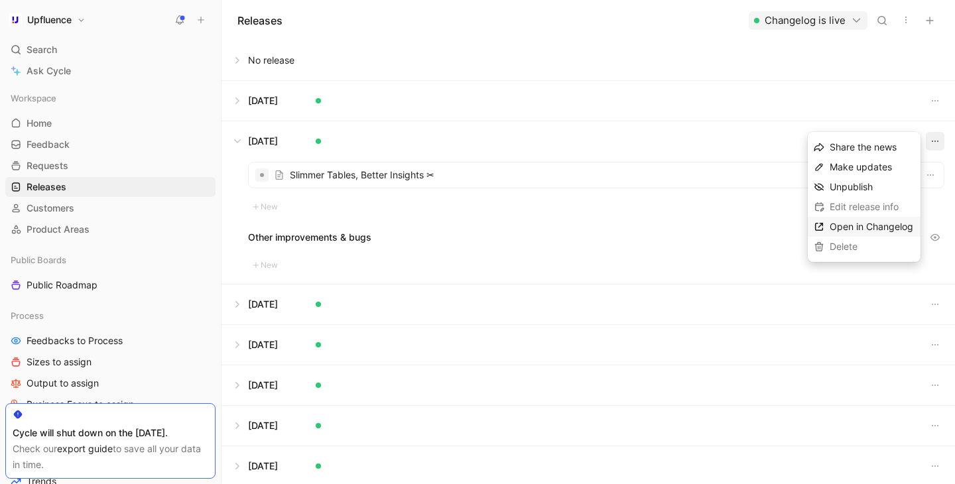
click at [898, 224] on span "Open in Changelog" at bounding box center [871, 226] width 84 height 11
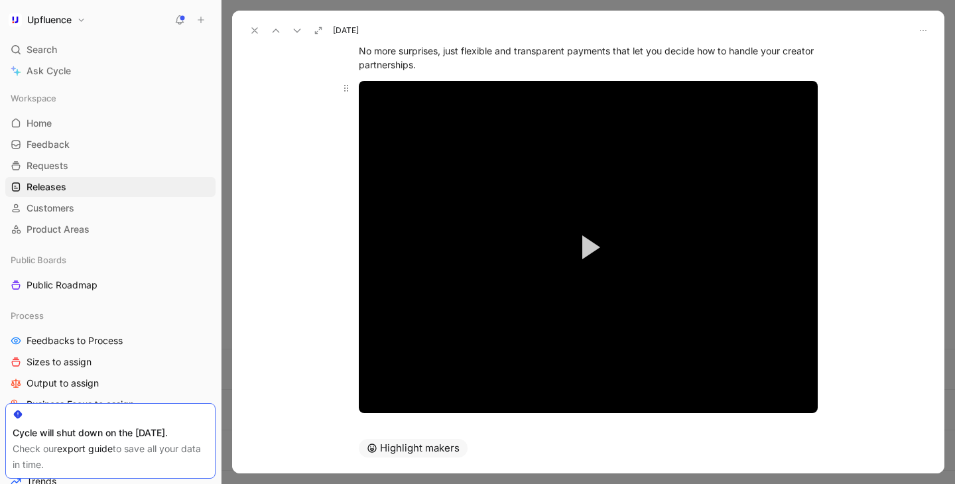
scroll to position [288, 0]
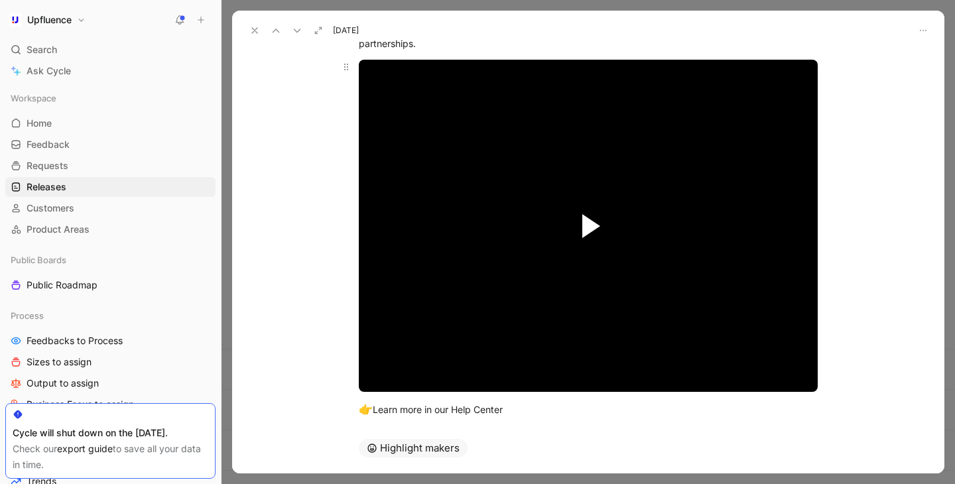
click at [587, 226] on span "Video Player" at bounding box center [591, 226] width 18 height 24
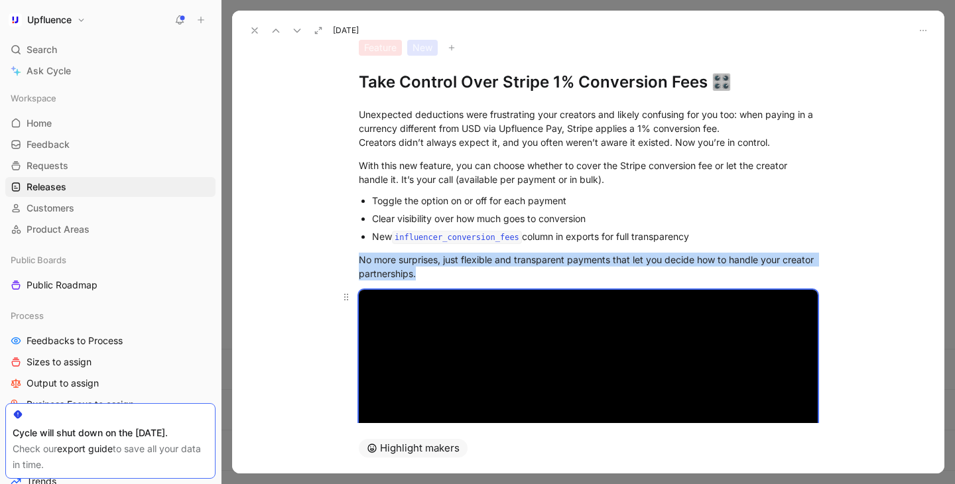
scroll to position [0, 0]
